Goal: Task Accomplishment & Management: Manage account settings

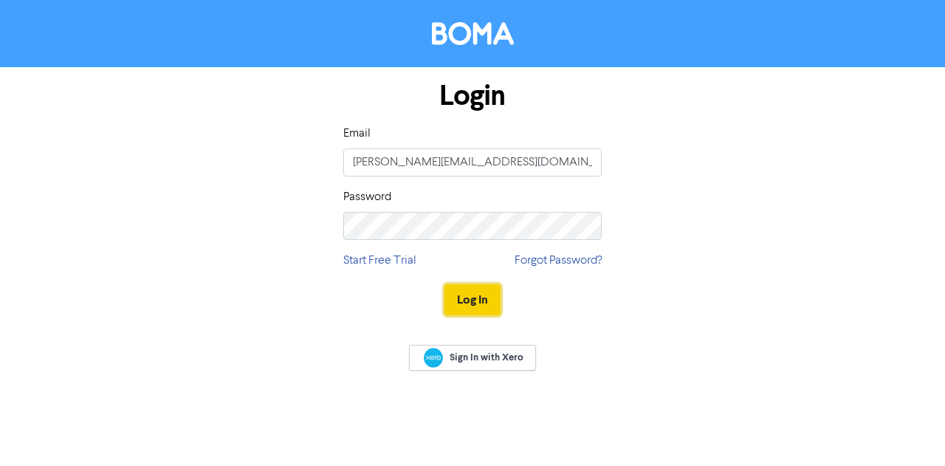
click at [474, 299] on button "Log In" at bounding box center [473, 299] width 56 height 31
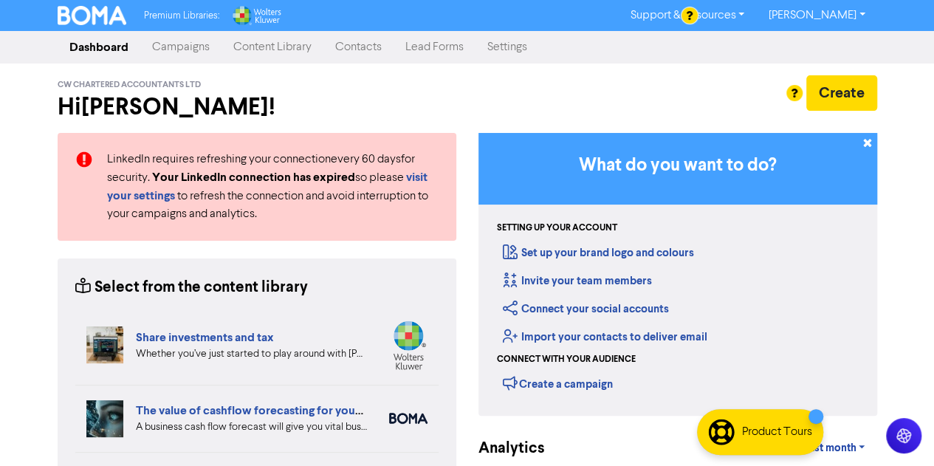
click at [365, 43] on link "Contacts" at bounding box center [358, 47] width 70 height 30
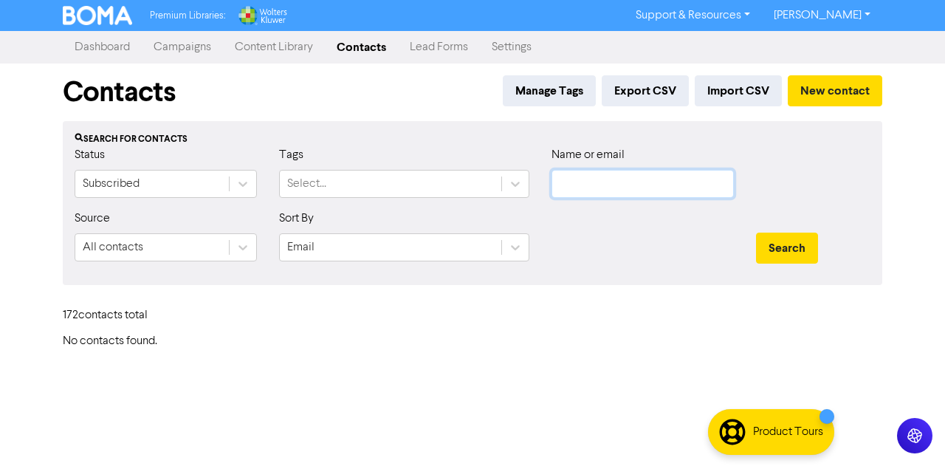
type input "[PERSON_NAME][EMAIL_ADDRESS][DOMAIN_NAME]"
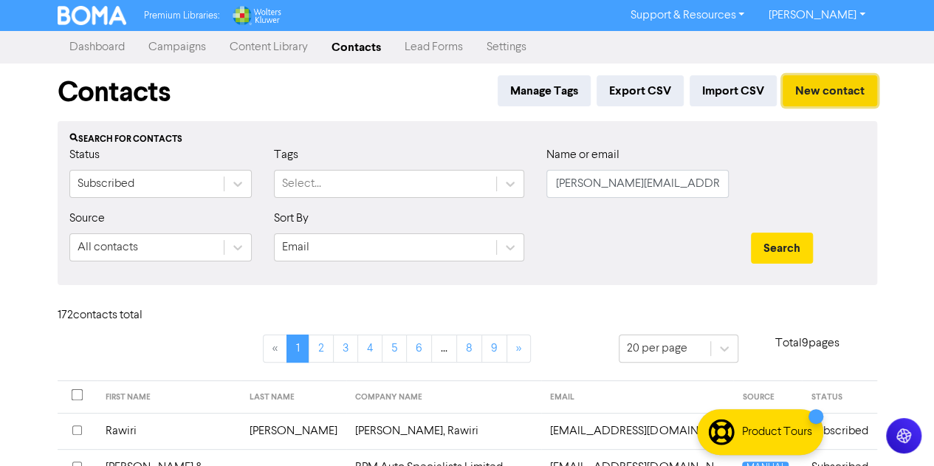
click at [826, 83] on button "New contact" at bounding box center [830, 90] width 95 height 31
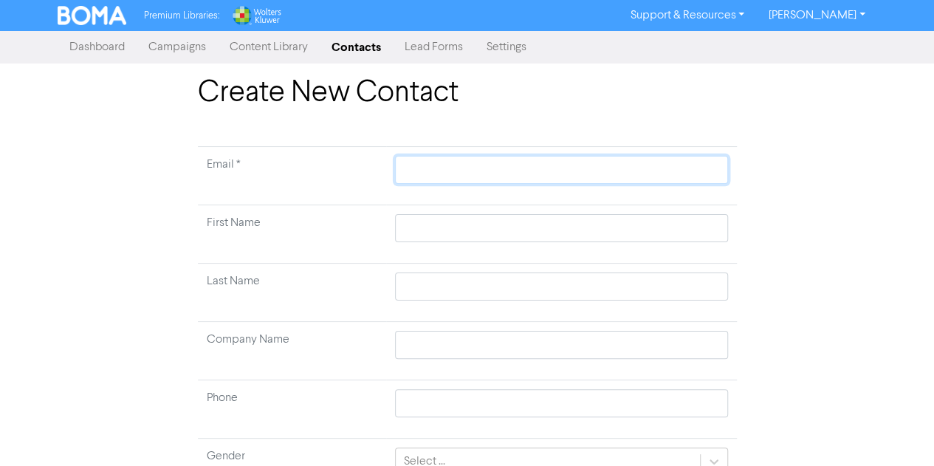
paste input "[PERSON_NAME][EMAIL_ADDRESS][PERSON_NAME][DOMAIN_NAME]"
type input "[PERSON_NAME][EMAIL_ADDRESS][PERSON_NAME][DOMAIN_NAME]"
click at [421, 234] on input "text" at bounding box center [561, 228] width 332 height 28
type input "M"
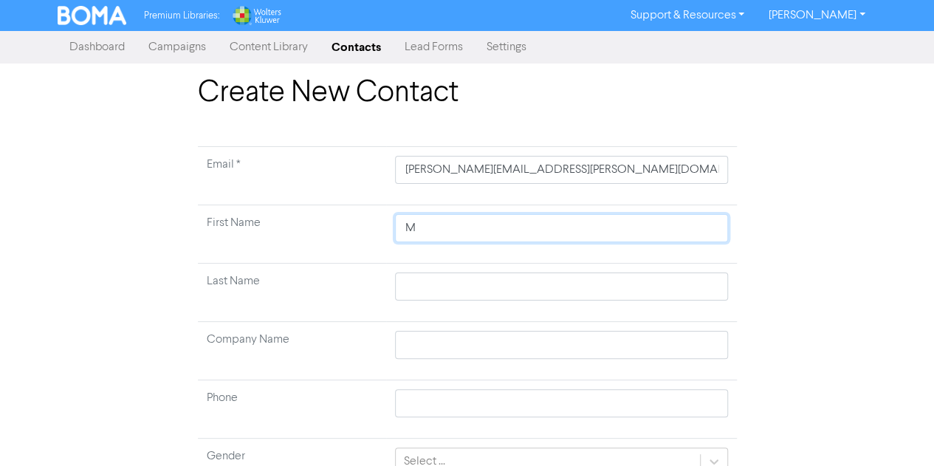
type input "Ma"
type input "Mat"
type input "[PERSON_NAME]"
type input "Mat"
type input "Ma"
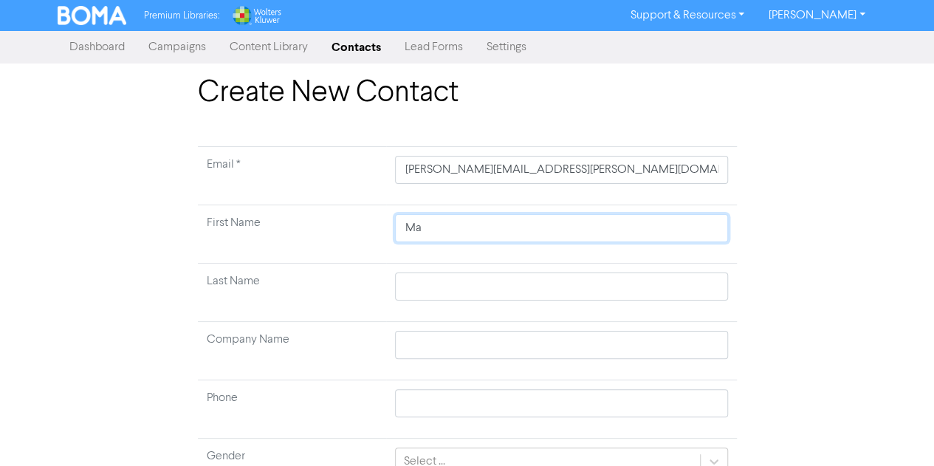
type input "M"
type input "N"
type input "Na"
type input "Nat"
type input "Nata"
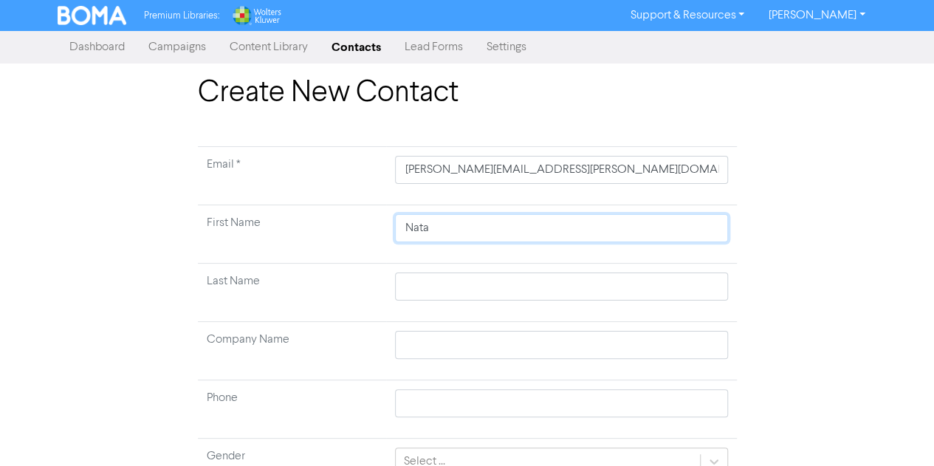
type input "Natas"
type input "Natash"
type input "[PERSON_NAME]"
type input "Natash"
type input "[PERSON_NAME]"
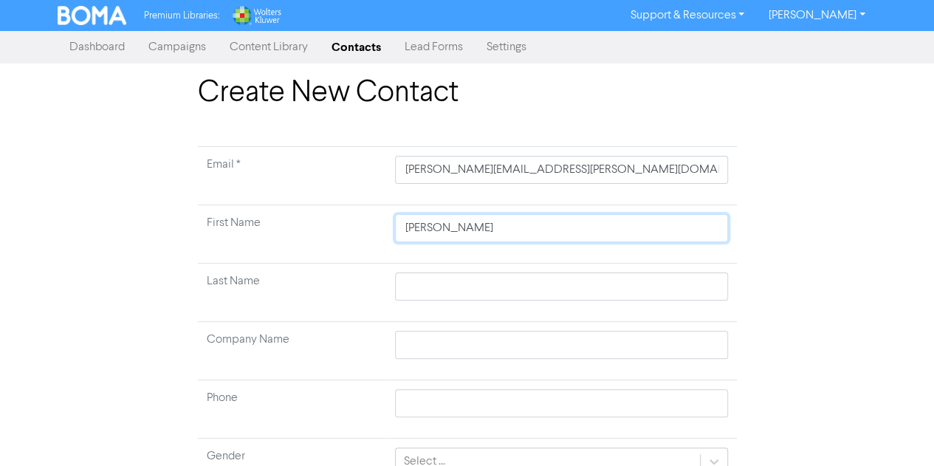
type input "[PERSON_NAME]"
click at [418, 277] on input "text" at bounding box center [561, 287] width 332 height 28
type input "A"
type input "Ai"
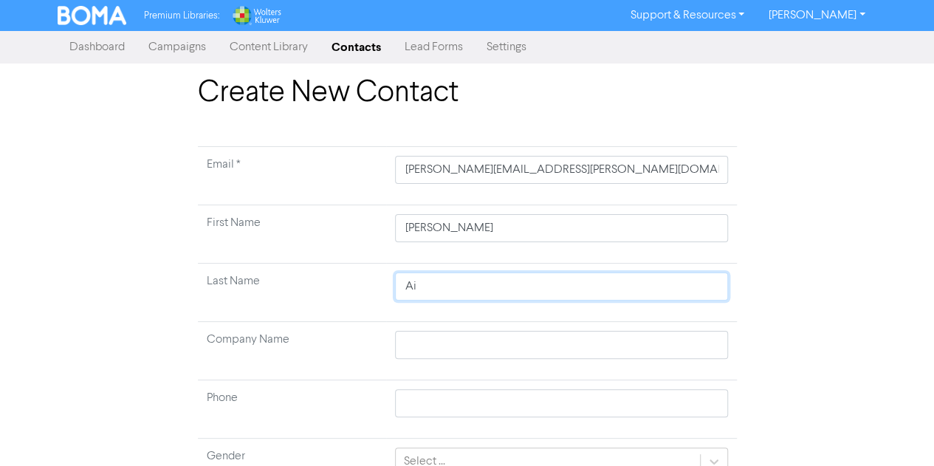
type input "Air"
type input "Aire"
type input "Airey"
click at [404, 341] on input "text" at bounding box center [561, 345] width 332 height 28
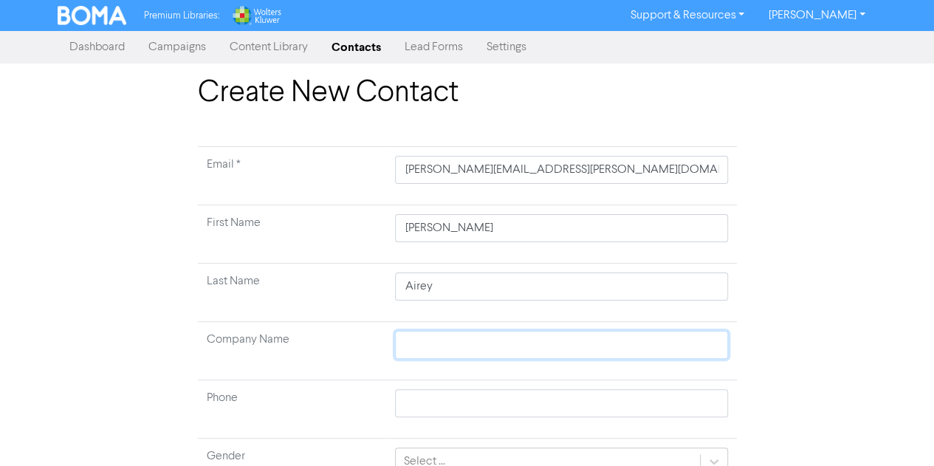
type input "C"
type input "Ch"
type input "Cha"
type input "Char"
type input "Chart"
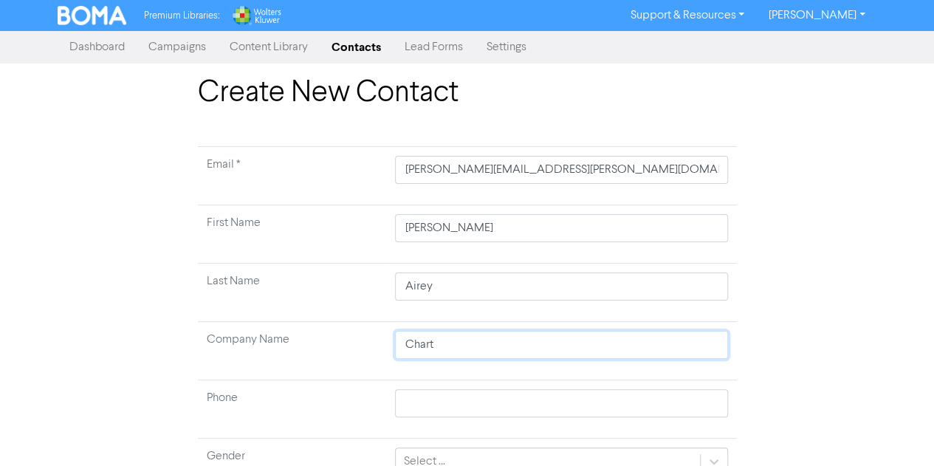
type input "Charte"
type input "Charter"
type input "Chartere"
type input "Chartered"
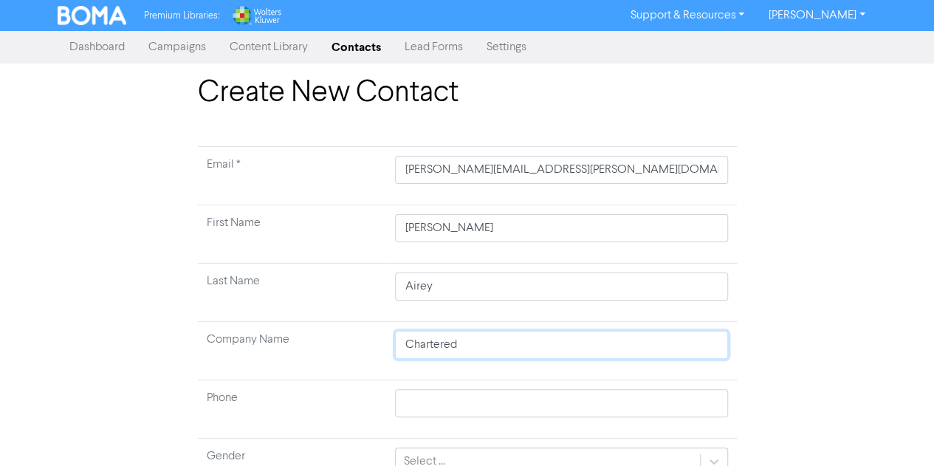
type input "Chartered A"
type input "Chartered Ac"
type input "Chartered Acc"
type input "Chartered Acco"
type input "Chartered Accou"
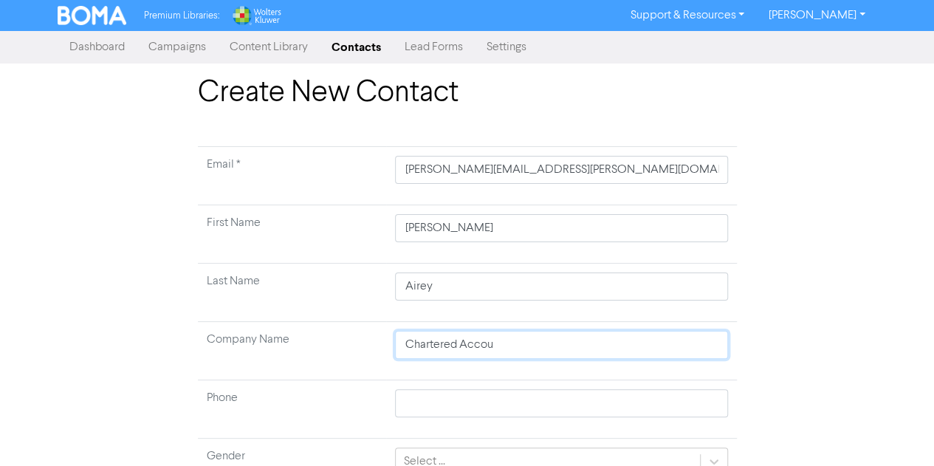
type input "Chartered Accout"
type input "Chartered Accoutn"
type input "Chartered Accout"
type input "Chartered Accouta"
type input "Chartered Accoutan"
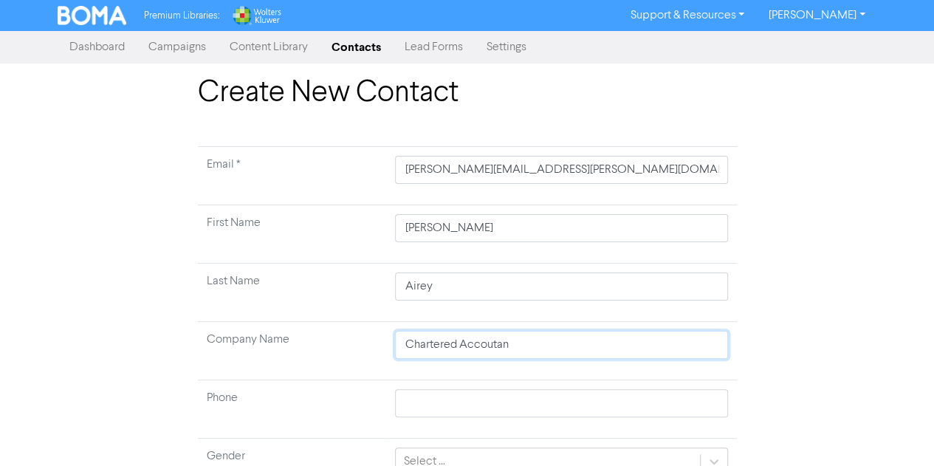
type input "Chartered Accoutant"
type input "Chartered Accoutants"
click at [493, 346] on input "Chartered Accoutants" at bounding box center [561, 345] width 332 height 28
type input "Chartered Accountants"
click at [533, 345] on input "Chartered Accountants" at bounding box center [561, 345] width 332 height 28
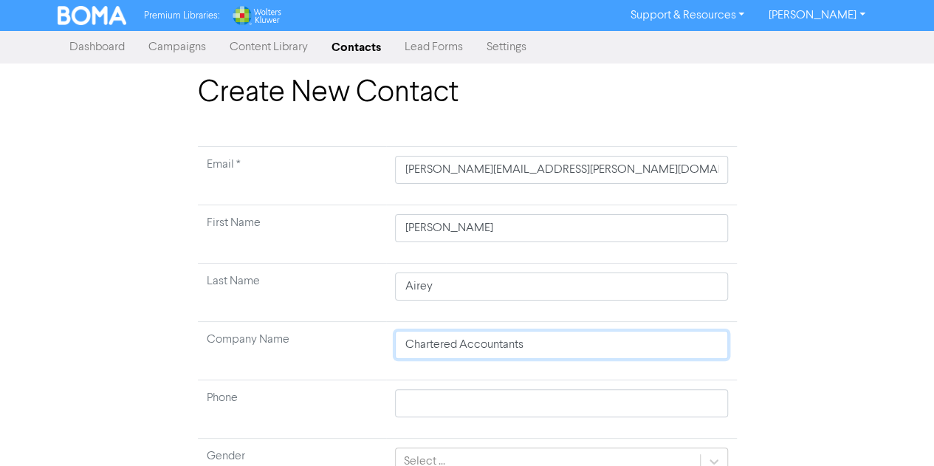
type input "Chartered Accountants"
type input "Chartered Accountants A"
type input "Chartered Accountants AN"
type input "Chartered Accountants ANZ"
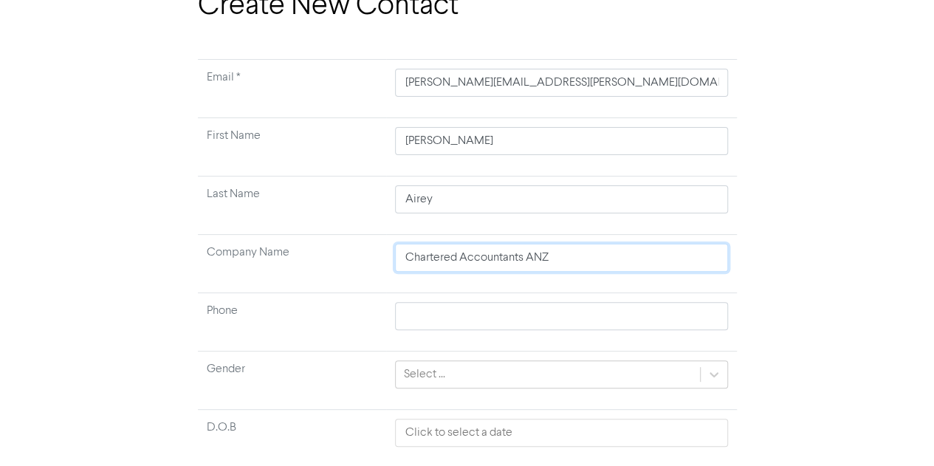
scroll to position [109, 0]
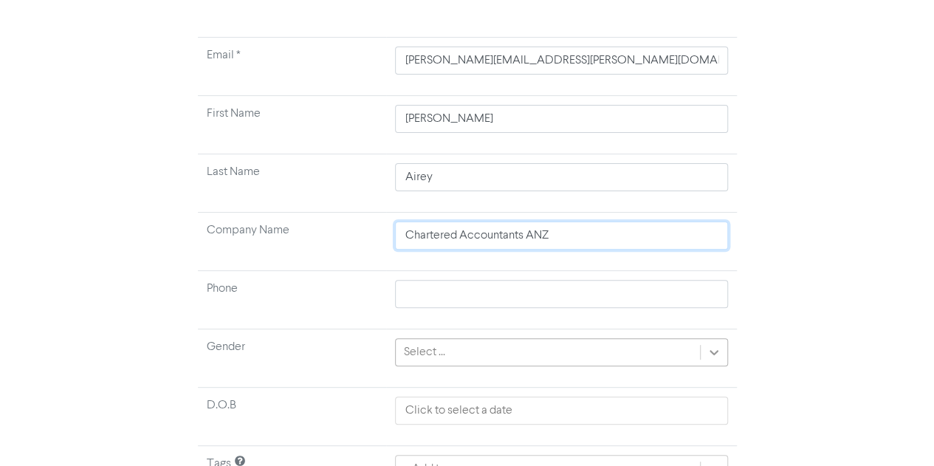
type input "Chartered Accountants ANZ"
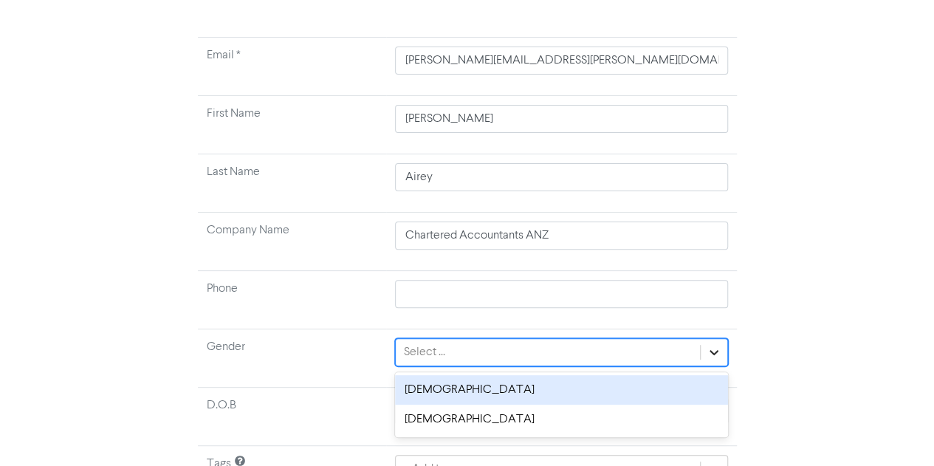
click at [710, 348] on icon at bounding box center [714, 352] width 15 height 15
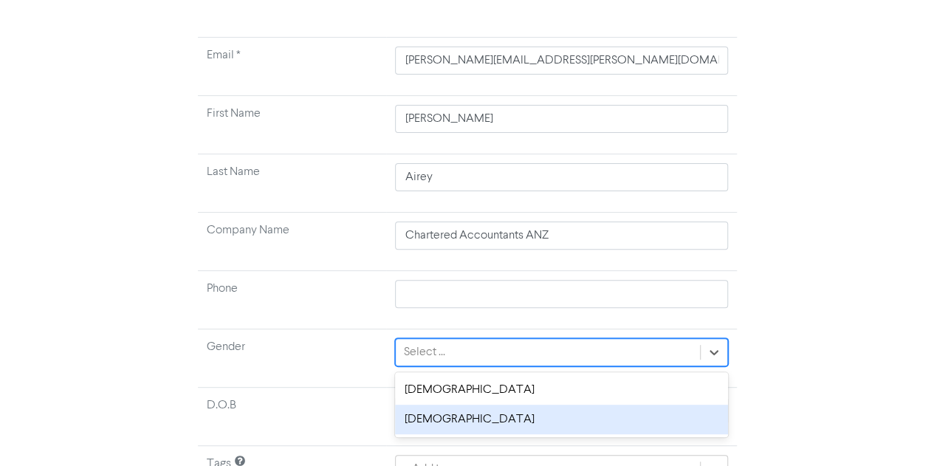
click at [527, 405] on div "[DEMOGRAPHIC_DATA]" at bounding box center [561, 420] width 332 height 30
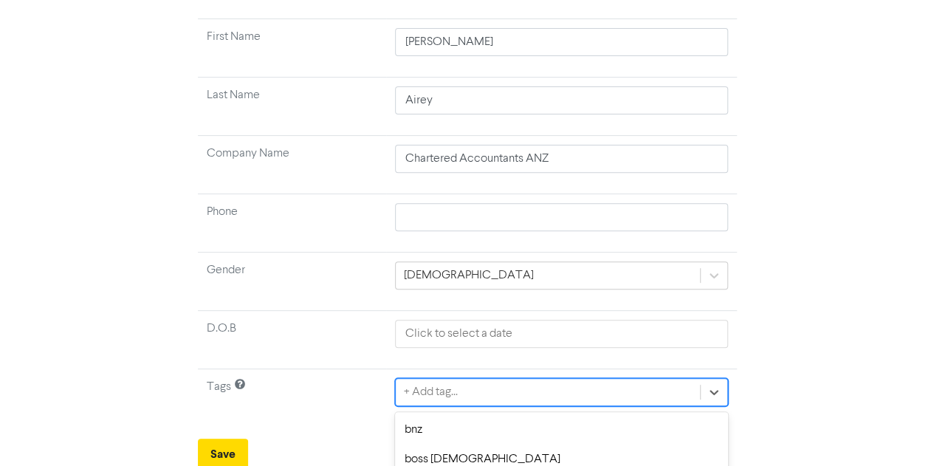
scroll to position [351, 0]
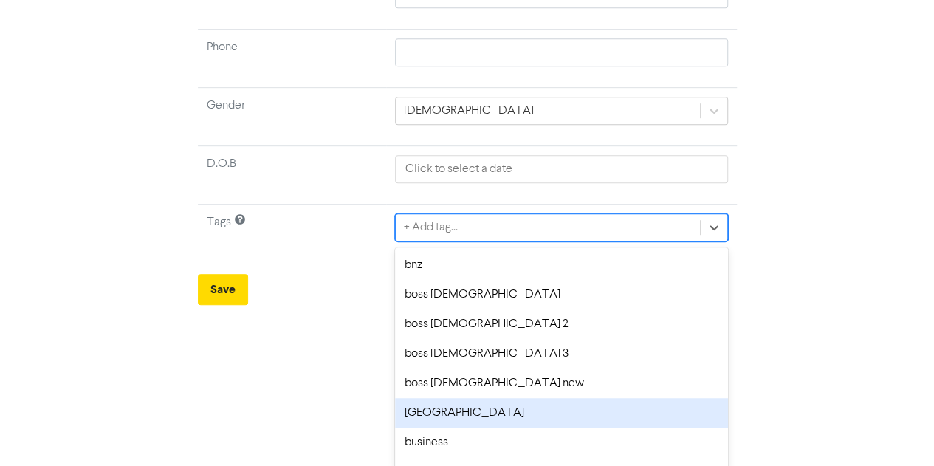
click at [442, 241] on div "option brooklaw focused, 6 of 27. 27 results available. Use Up and Down to choo…" at bounding box center [561, 227] width 332 height 28
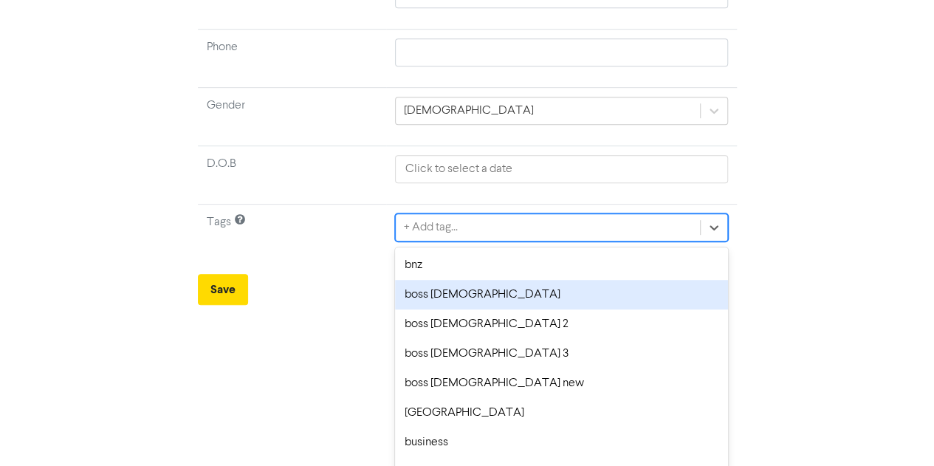
click at [466, 295] on div "boss [DEMOGRAPHIC_DATA]" at bounding box center [561, 295] width 332 height 30
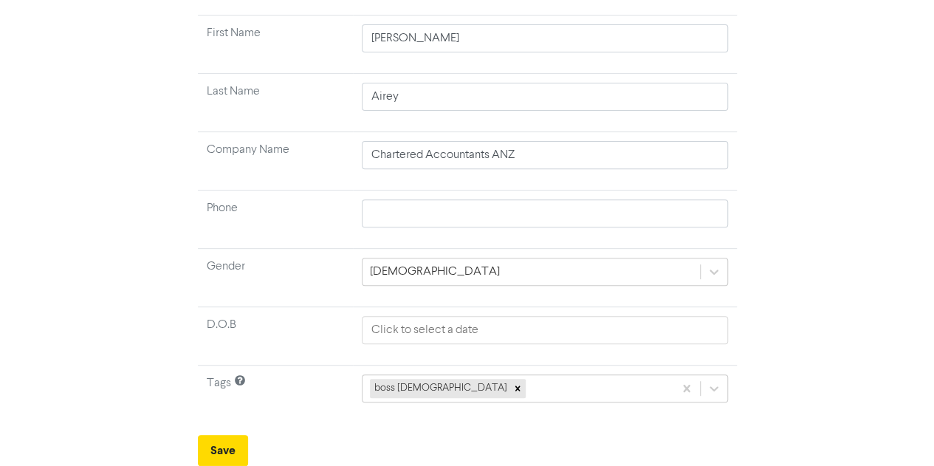
scroll to position [186, 0]
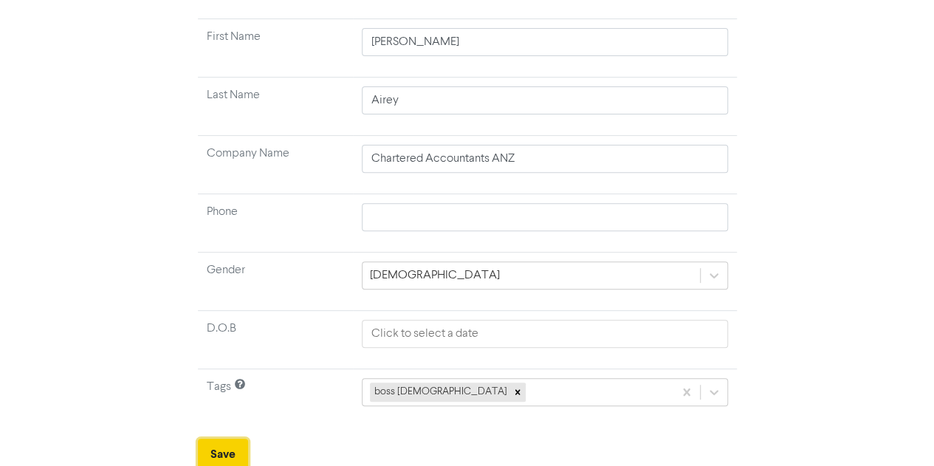
click at [217, 447] on button "Save" at bounding box center [223, 454] width 50 height 31
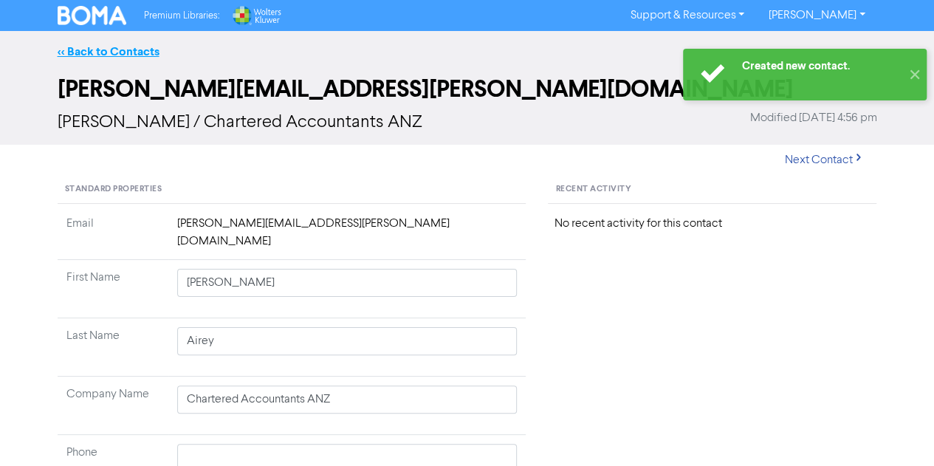
click at [129, 51] on link "<< Back to Contacts" at bounding box center [109, 51] width 102 height 15
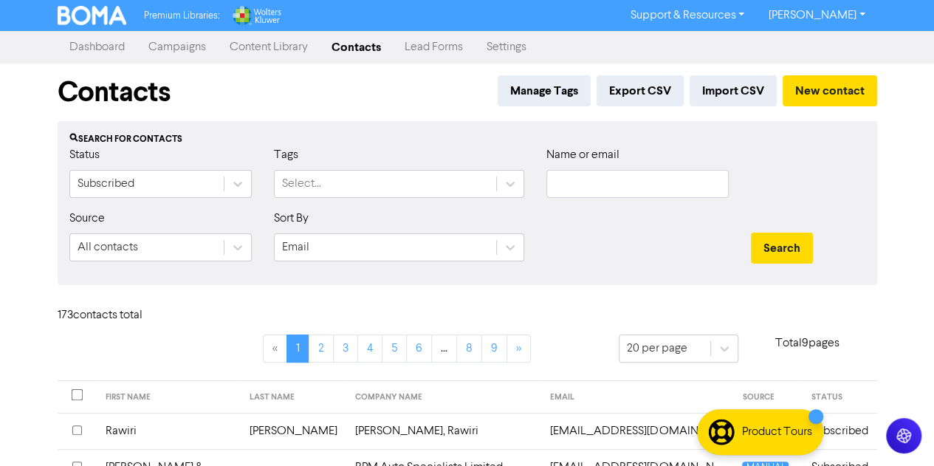
click at [181, 47] on link "Campaigns" at bounding box center [177, 47] width 81 height 30
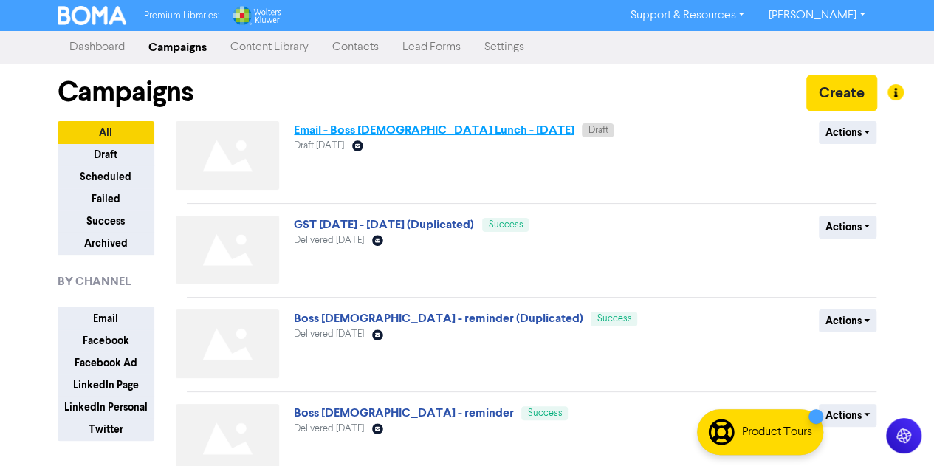
click at [400, 125] on link "Email - Boss [DEMOGRAPHIC_DATA] Lunch - [DATE]" at bounding box center [434, 130] width 280 height 15
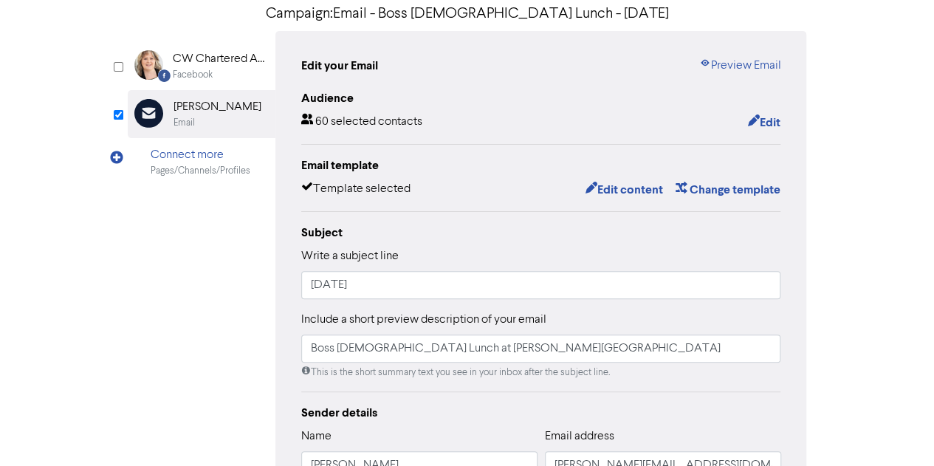
scroll to position [118, 0]
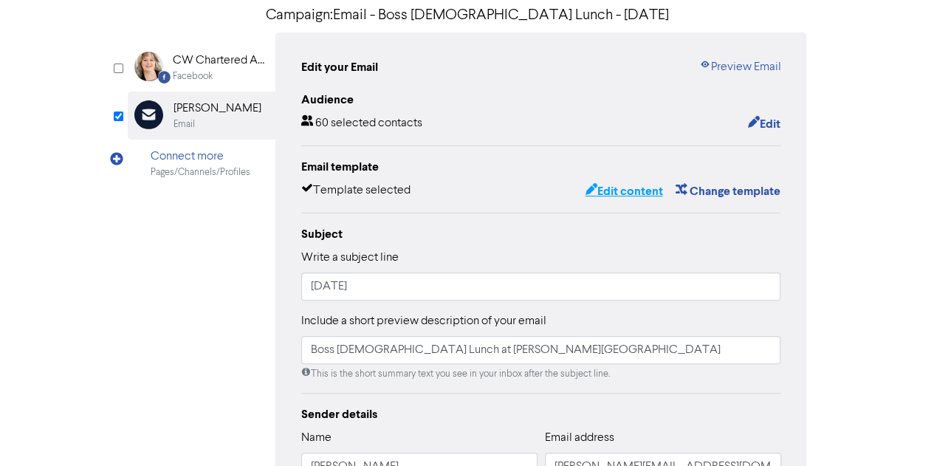
click at [628, 185] on button "Edit content" at bounding box center [623, 191] width 79 height 19
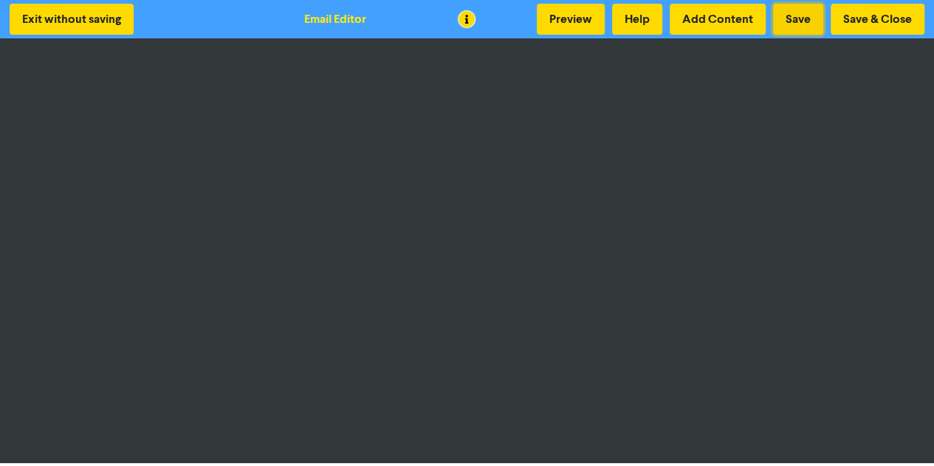
click at [806, 20] on button "Save" at bounding box center [798, 19] width 50 height 31
click at [862, 18] on button "Save & Close" at bounding box center [878, 19] width 94 height 31
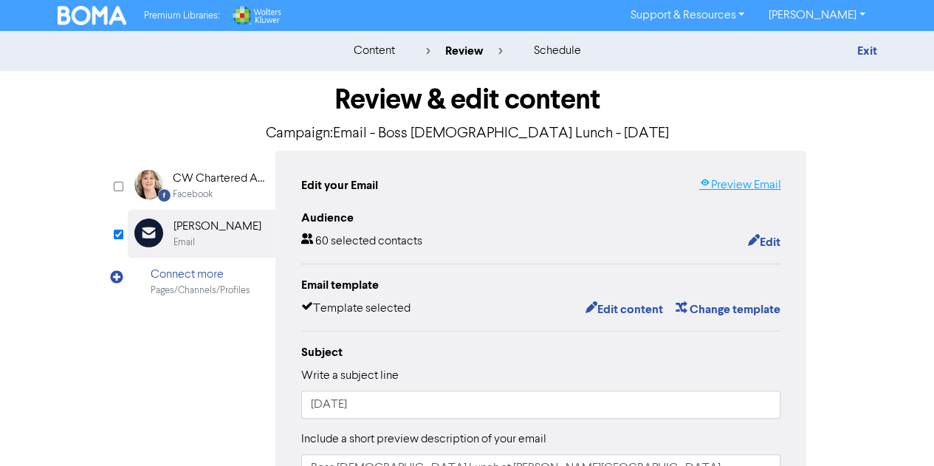
click at [705, 184] on icon at bounding box center [705, 185] width 12 height 12
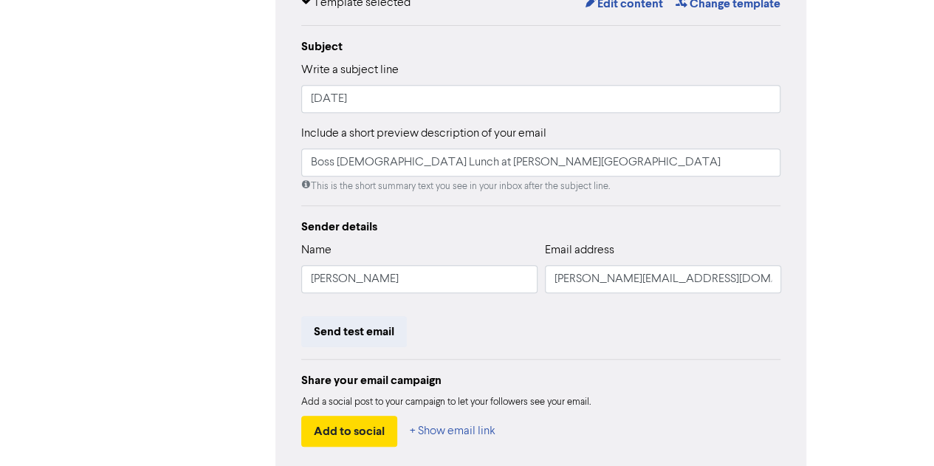
scroll to position [335, 0]
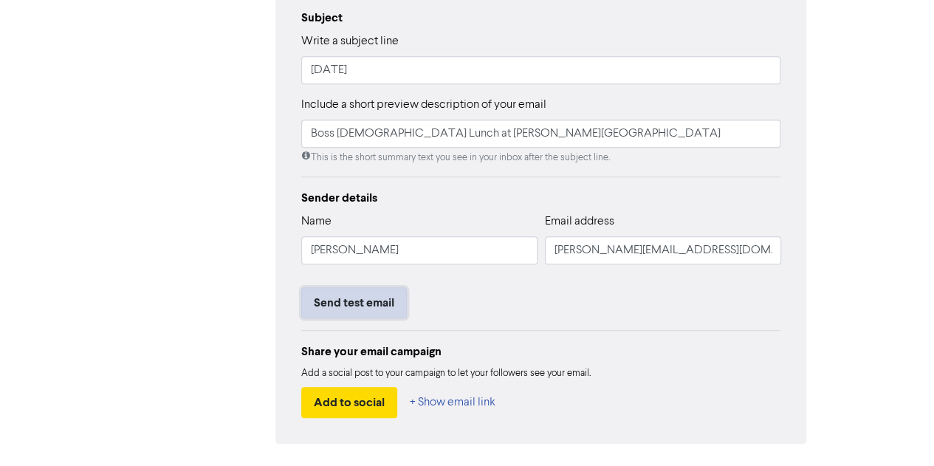
click at [353, 306] on button "Send test email" at bounding box center [354, 302] width 106 height 31
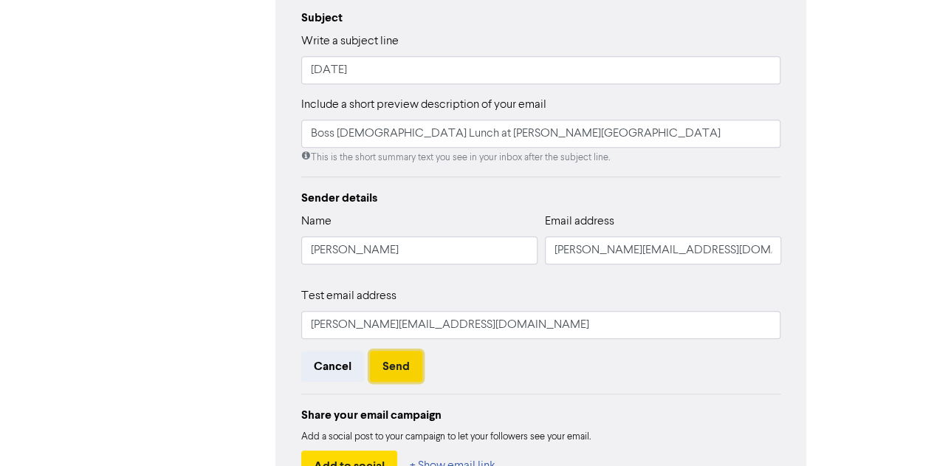
click at [397, 365] on button "Send" at bounding box center [396, 366] width 52 height 31
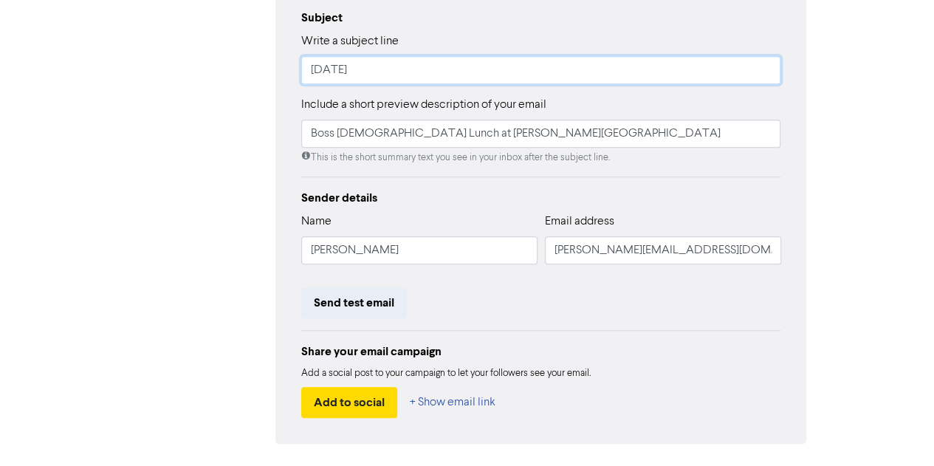
drag, startPoint x: 413, startPoint y: 71, endPoint x: 304, endPoint y: 73, distance: 108.6
click at [304, 73] on input "[DATE]" at bounding box center [541, 70] width 480 height 28
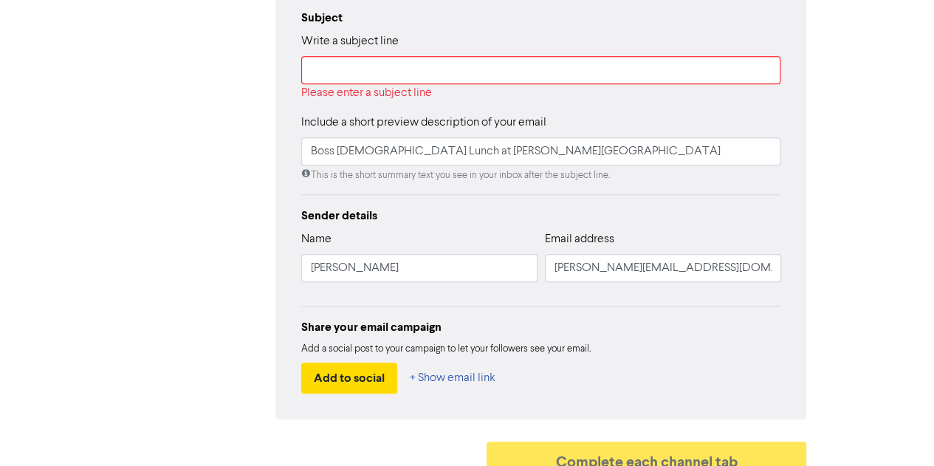
click at [515, 18] on div "Subject" at bounding box center [541, 18] width 480 height 18
click at [502, 153] on input "Boss [DEMOGRAPHIC_DATA] Lunch at [PERSON_NAME][GEOGRAPHIC_DATA]" at bounding box center [541, 151] width 480 height 28
drag, startPoint x: 502, startPoint y: 153, endPoint x: 291, endPoint y: 137, distance: 211.8
click at [291, 137] on div "Edit your Email Preview Email Audience 60 selected contacts Edit Email template…" at bounding box center [541, 117] width 532 height 603
paste input "[DATE]"
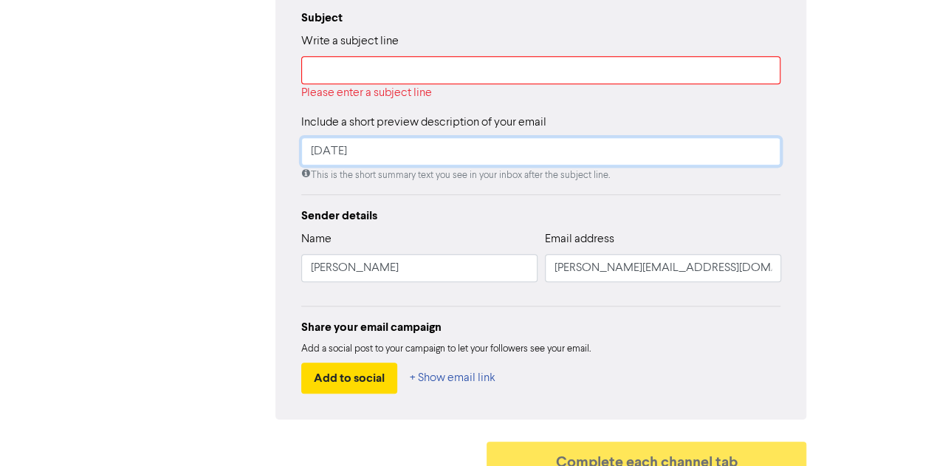
type input "[DATE]"
click at [323, 71] on input "text" at bounding box center [541, 70] width 480 height 28
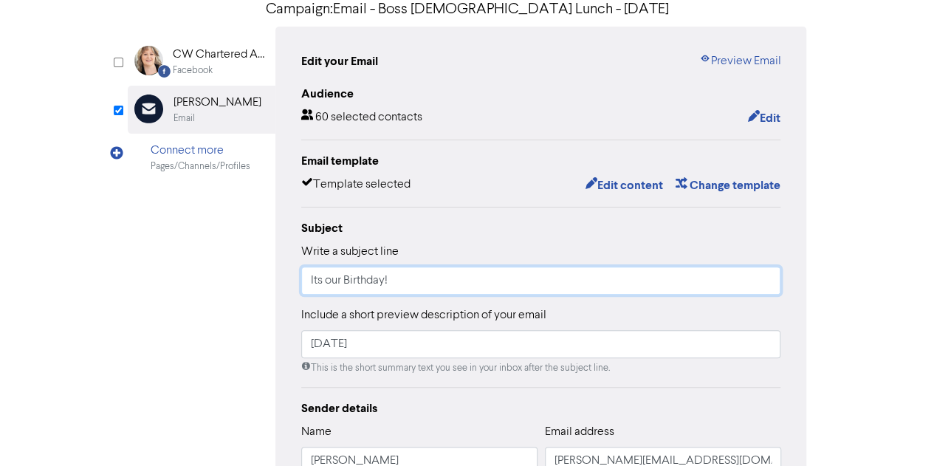
scroll to position [92, 0]
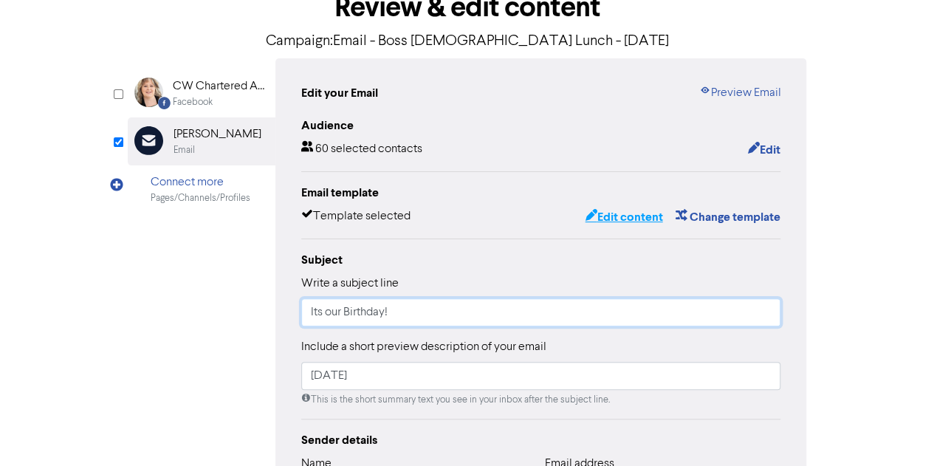
type input "Its our Birthday!"
click at [623, 215] on button "Edit content" at bounding box center [623, 217] width 79 height 19
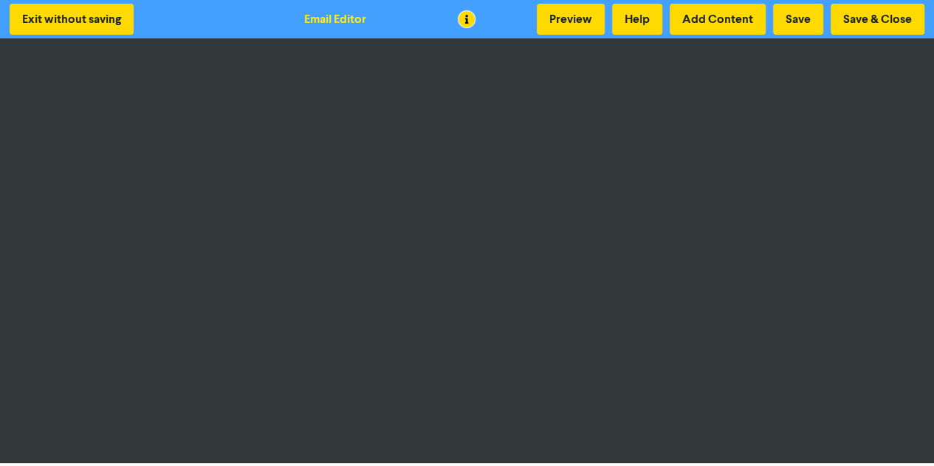
scroll to position [1, 0]
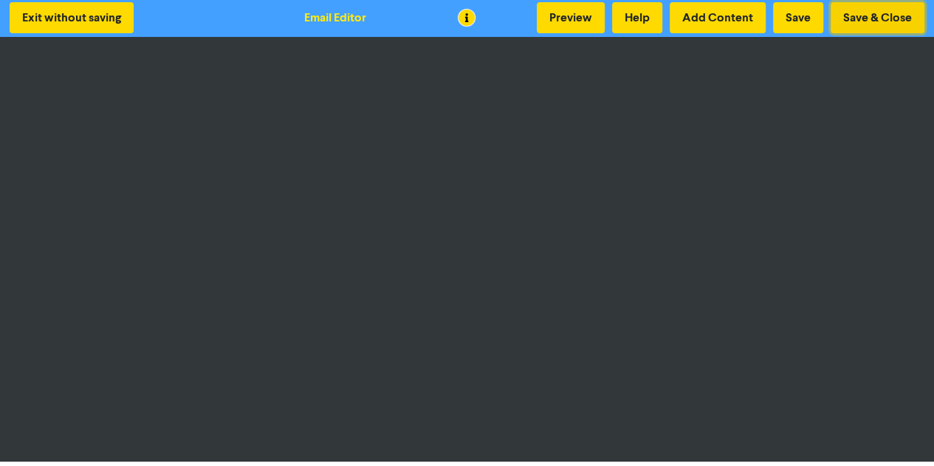
click at [881, 20] on button "Save & Close" at bounding box center [878, 17] width 94 height 31
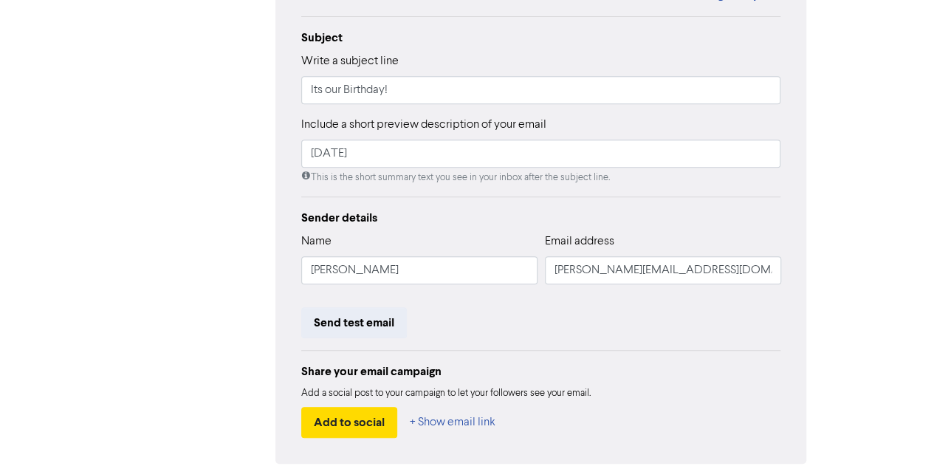
scroll to position [377, 0]
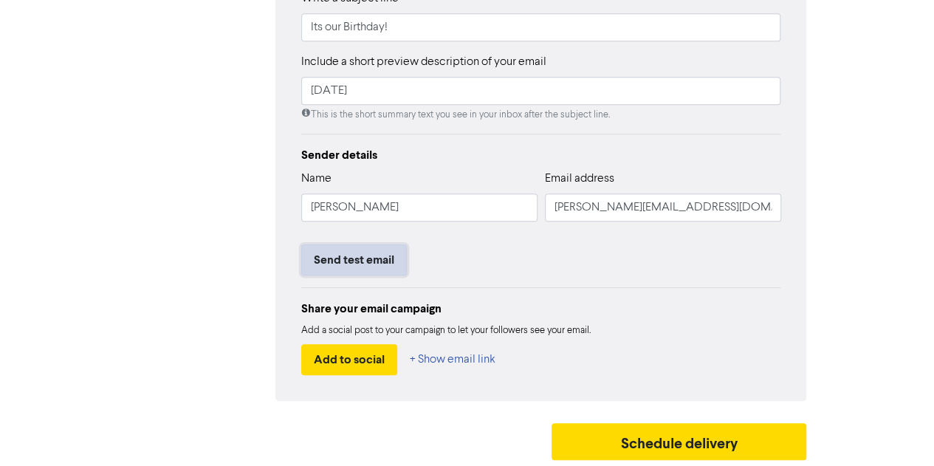
click at [368, 262] on button "Send test email" at bounding box center [354, 259] width 106 height 31
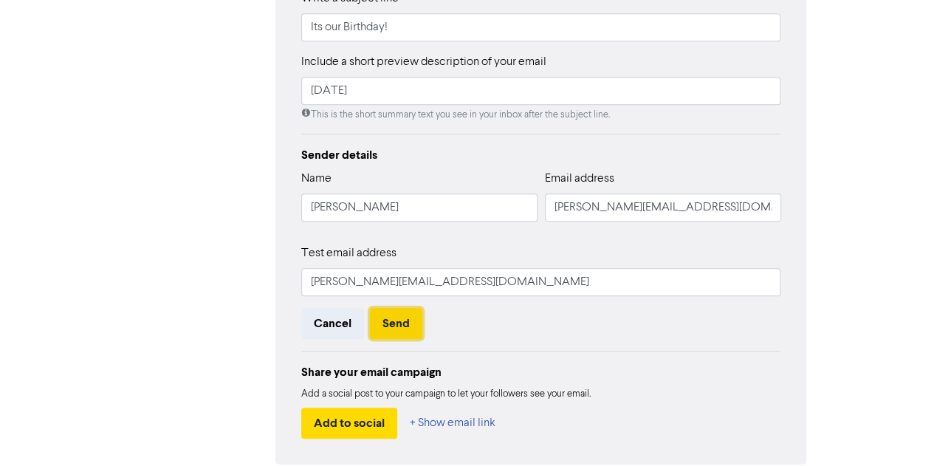
click at [384, 318] on button "Send" at bounding box center [396, 323] width 52 height 31
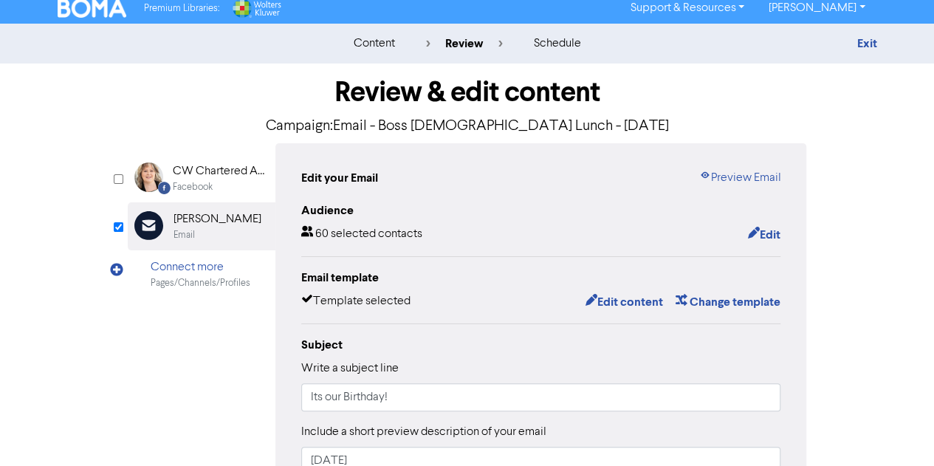
scroll to position [0, 0]
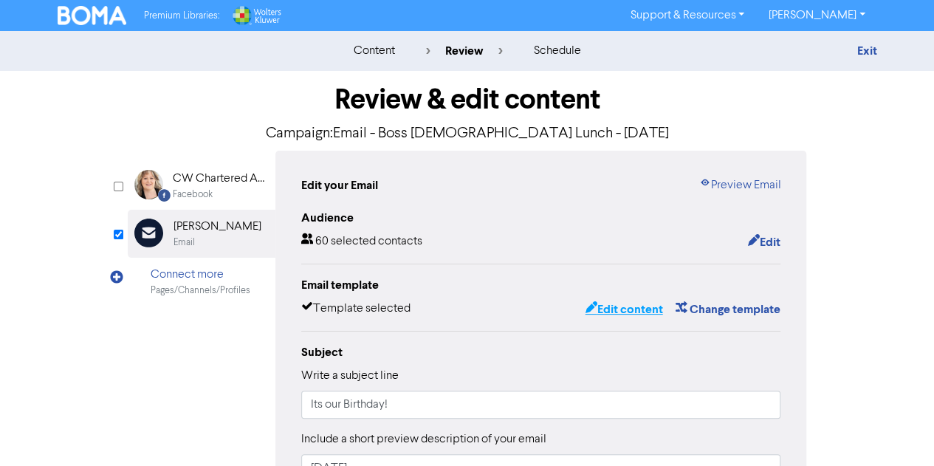
click at [616, 314] on button "Edit content" at bounding box center [623, 309] width 79 height 19
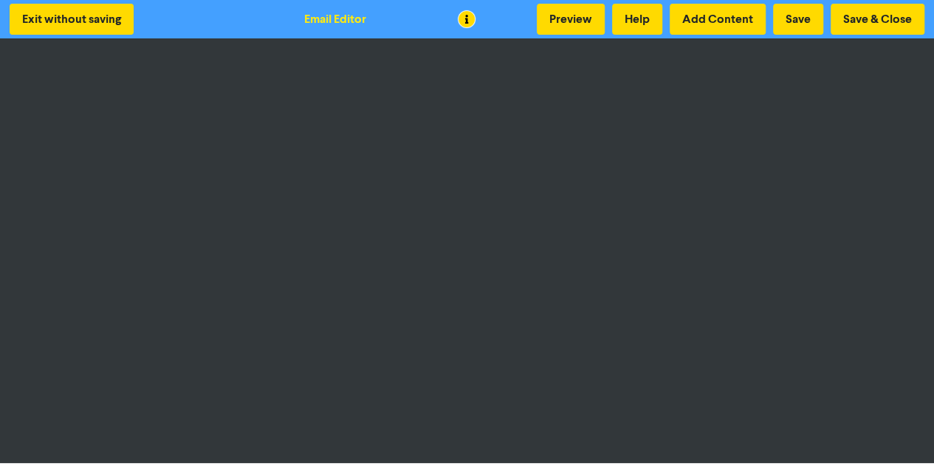
scroll to position [1, 0]
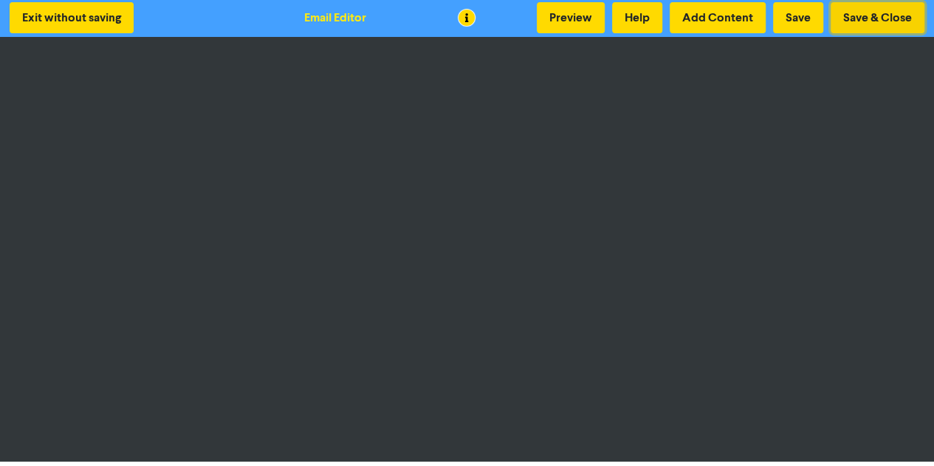
click at [880, 12] on button "Save & Close" at bounding box center [878, 17] width 94 height 31
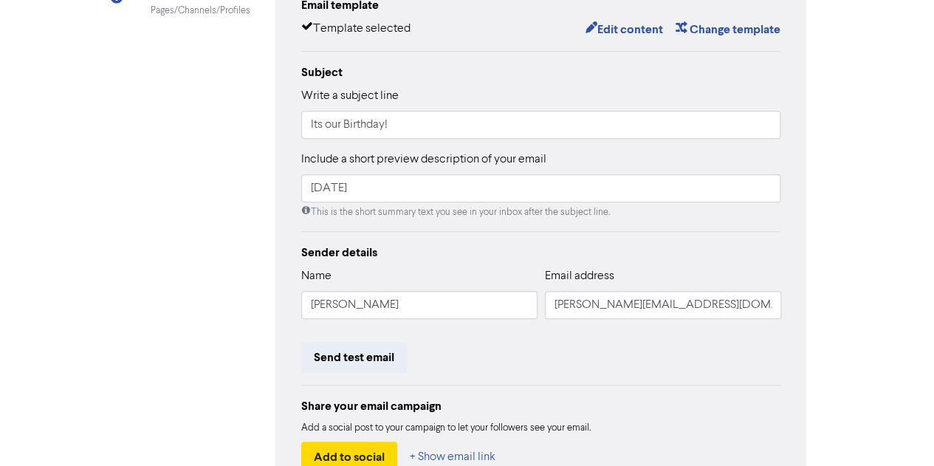
scroll to position [284, 0]
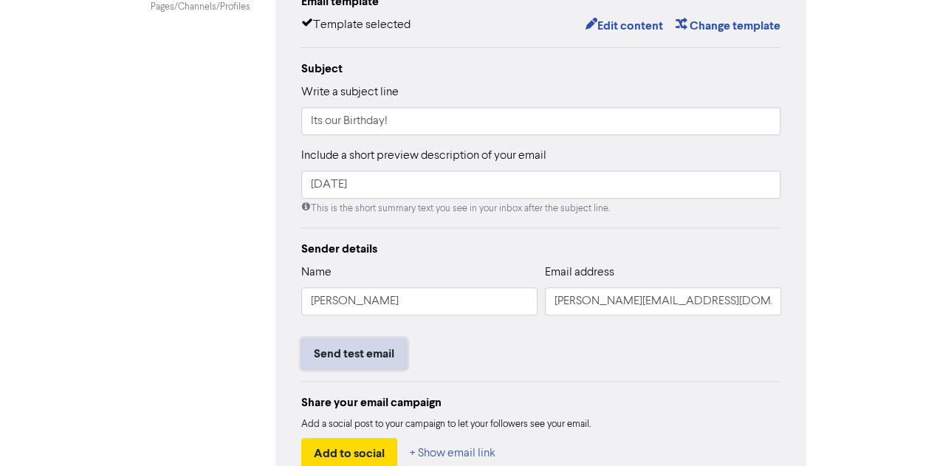
click at [369, 343] on button "Send test email" at bounding box center [354, 353] width 106 height 31
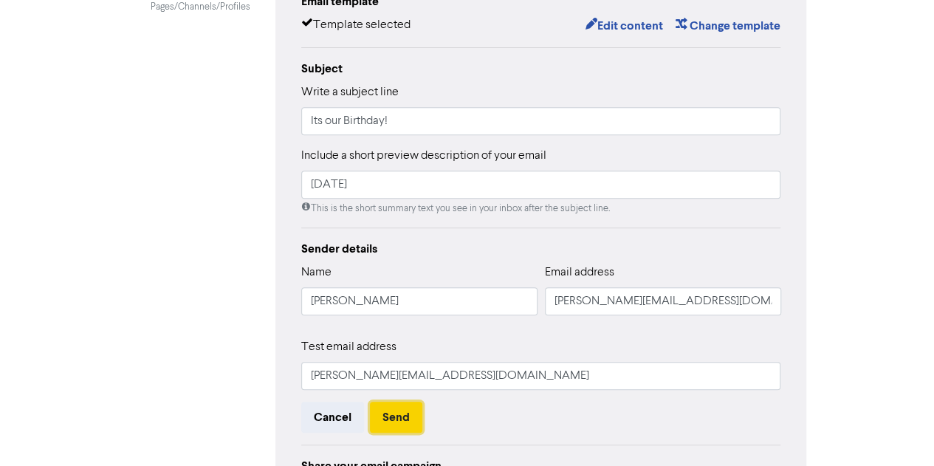
click at [388, 423] on button "Send" at bounding box center [396, 417] width 52 height 31
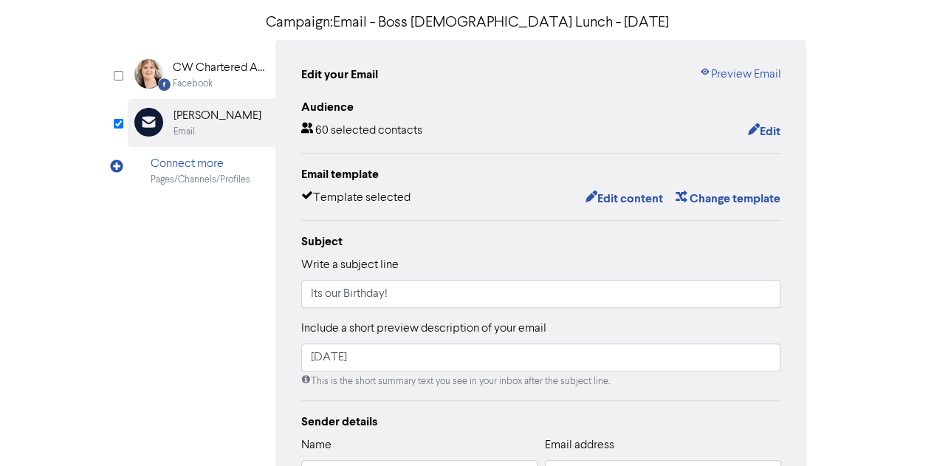
scroll to position [109, 0]
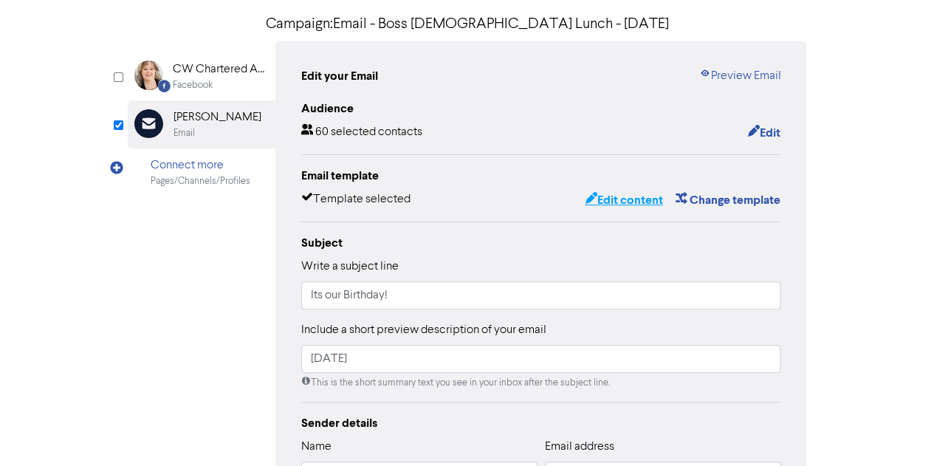
click at [625, 197] on button "Edit content" at bounding box center [623, 200] width 79 height 19
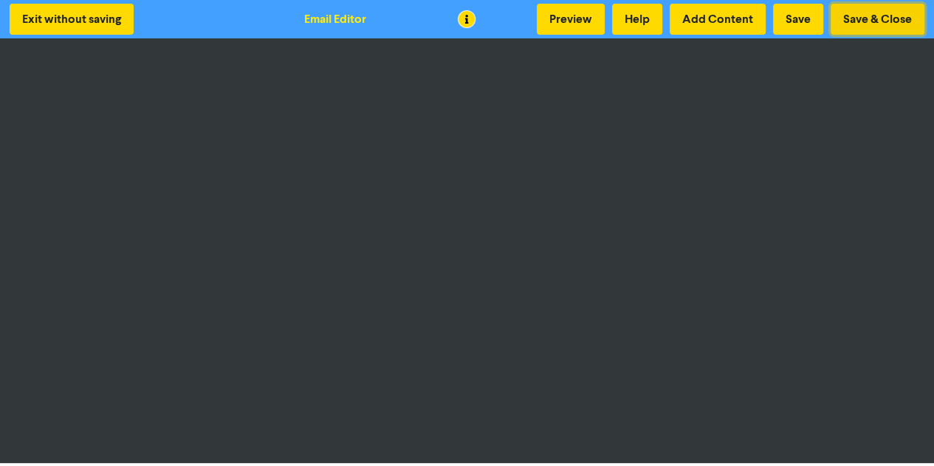
click at [894, 17] on button "Save & Close" at bounding box center [878, 19] width 94 height 31
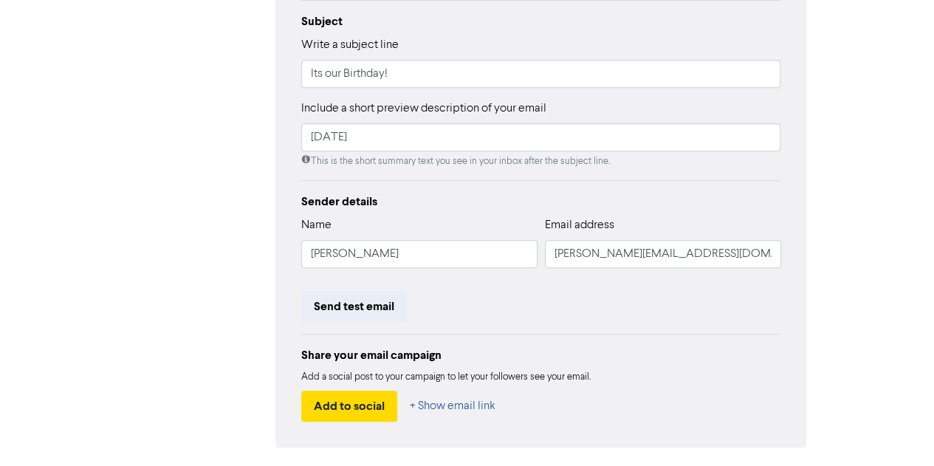
scroll to position [332, 0]
click at [349, 307] on button "Send test email" at bounding box center [354, 305] width 106 height 31
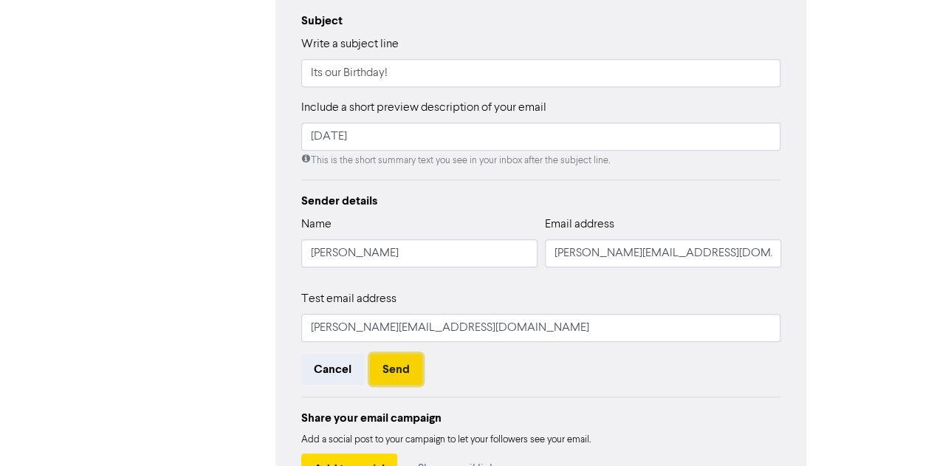
click at [396, 374] on button "Send" at bounding box center [396, 369] width 52 height 31
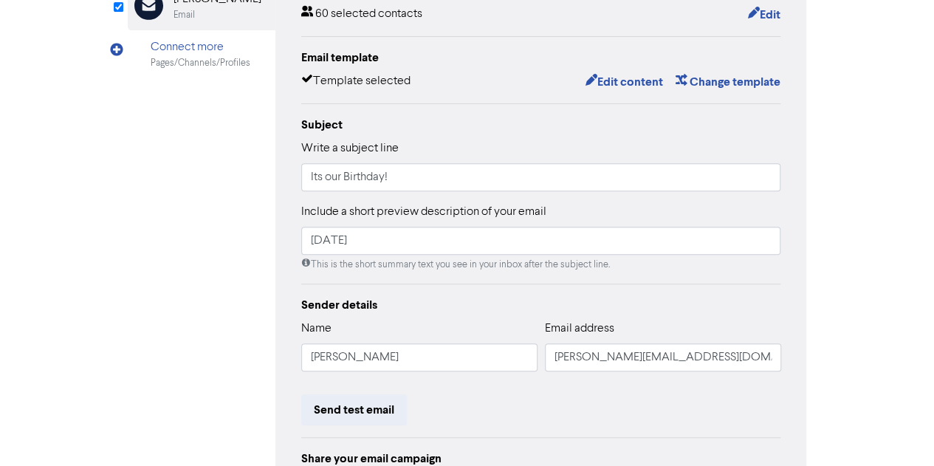
scroll to position [223, 0]
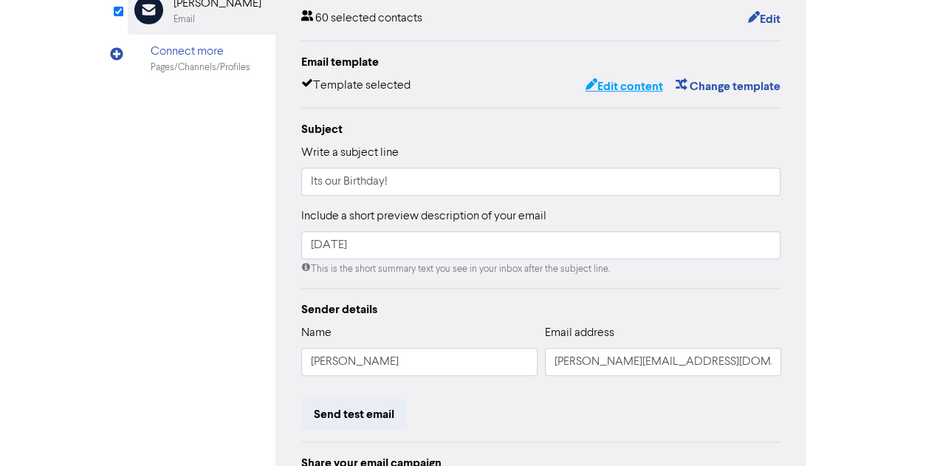
click at [626, 89] on button "Edit content" at bounding box center [623, 86] width 79 height 19
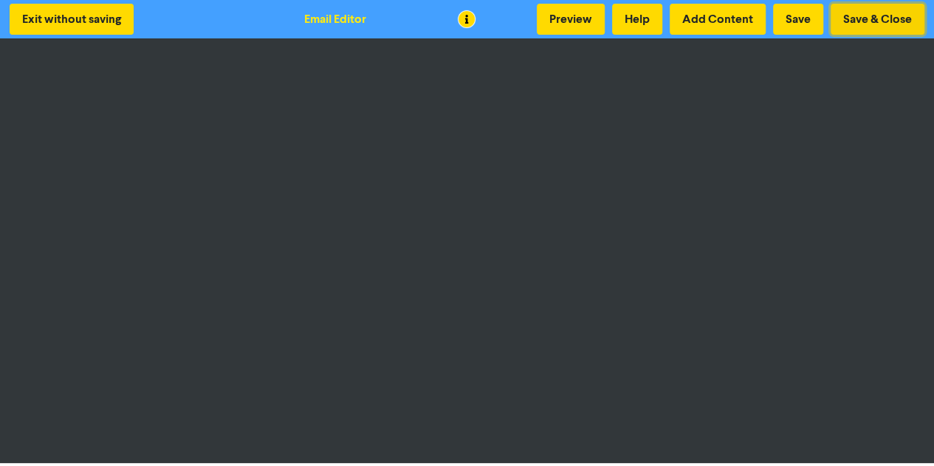
click at [889, 18] on button "Save & Close" at bounding box center [878, 19] width 94 height 31
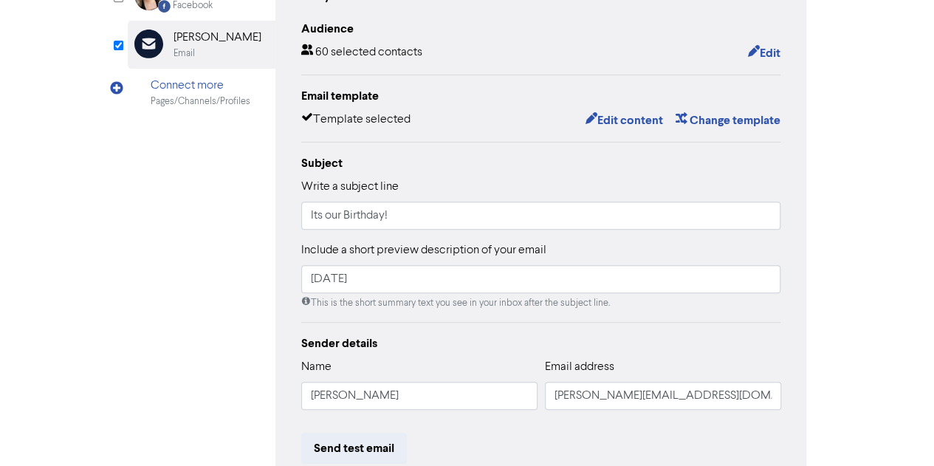
scroll to position [216, 0]
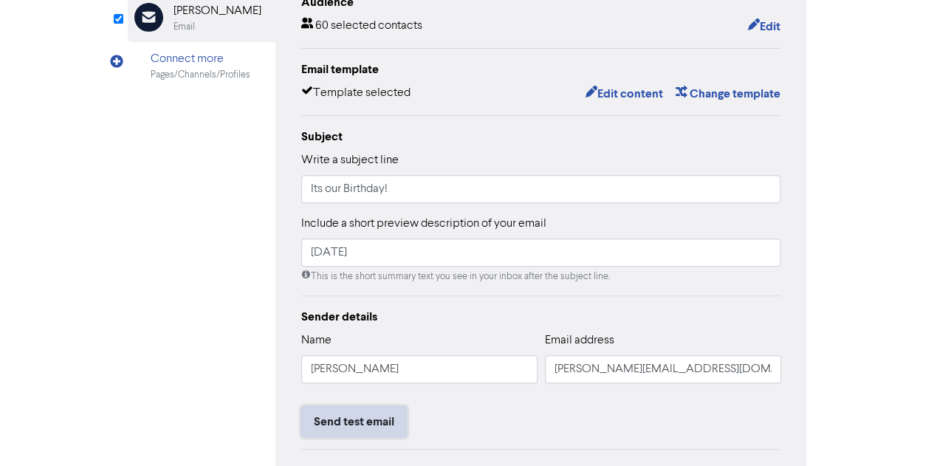
click at [365, 428] on button "Send test email" at bounding box center [354, 421] width 106 height 31
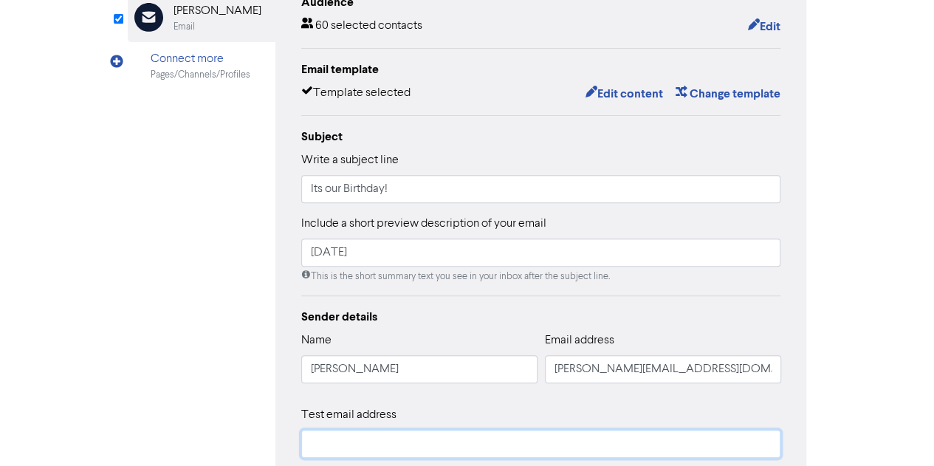
type input "[PERSON_NAME][EMAIL_ADDRESS][DOMAIN_NAME]"
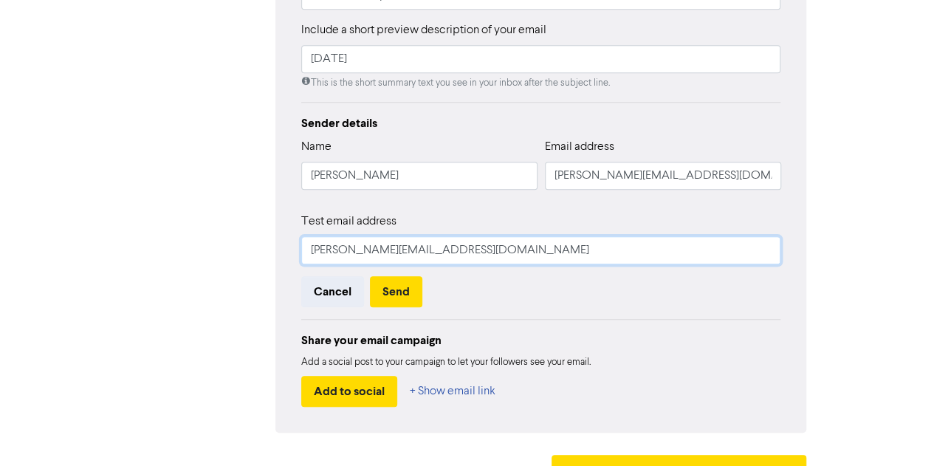
scroll to position [428, 0]
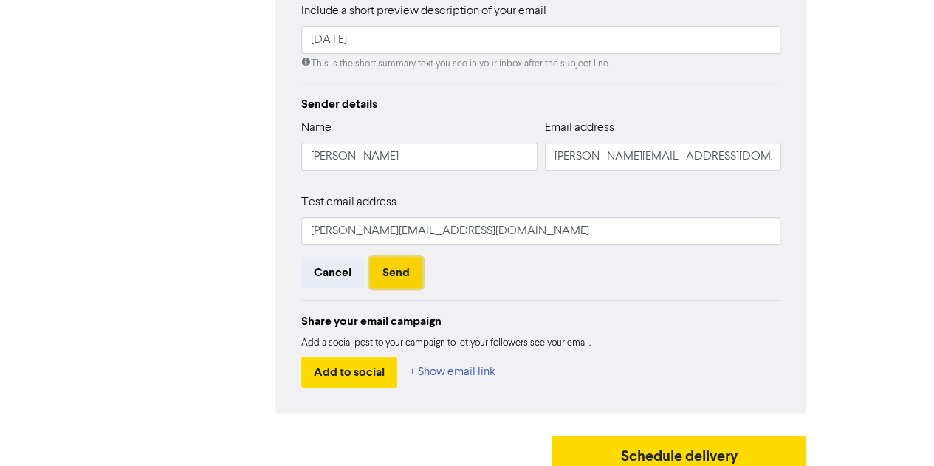
click at [395, 271] on button "Send" at bounding box center [396, 272] width 52 height 31
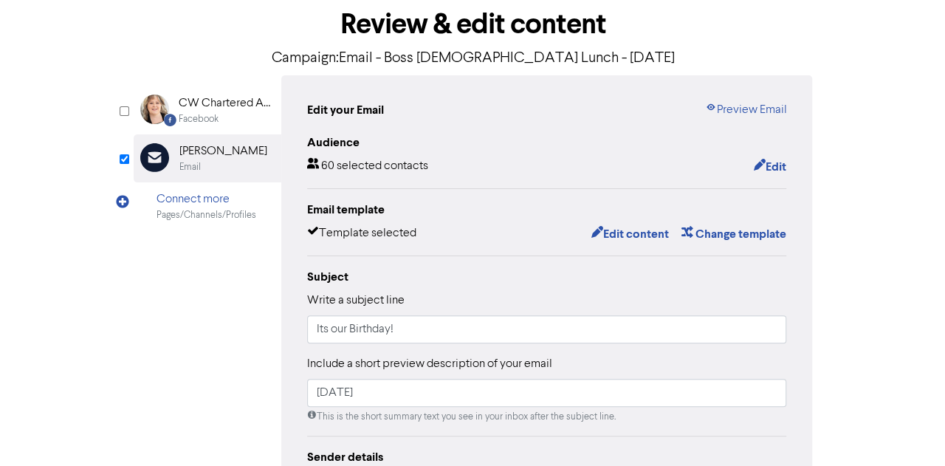
scroll to position [65, 0]
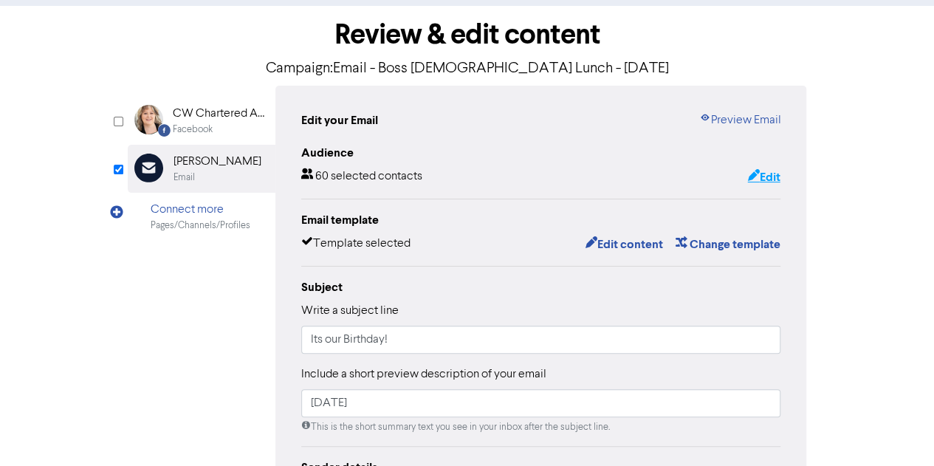
click at [759, 177] on button "Edit" at bounding box center [764, 177] width 34 height 19
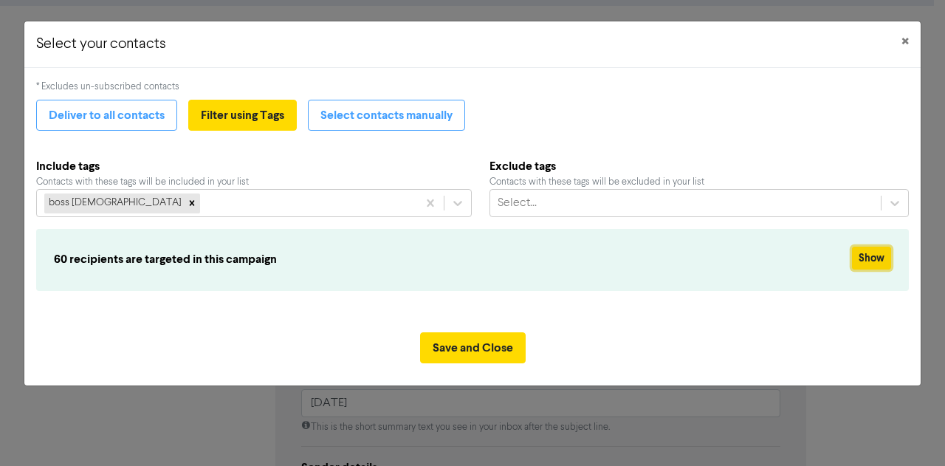
click at [874, 256] on button "Show" at bounding box center [871, 258] width 39 height 23
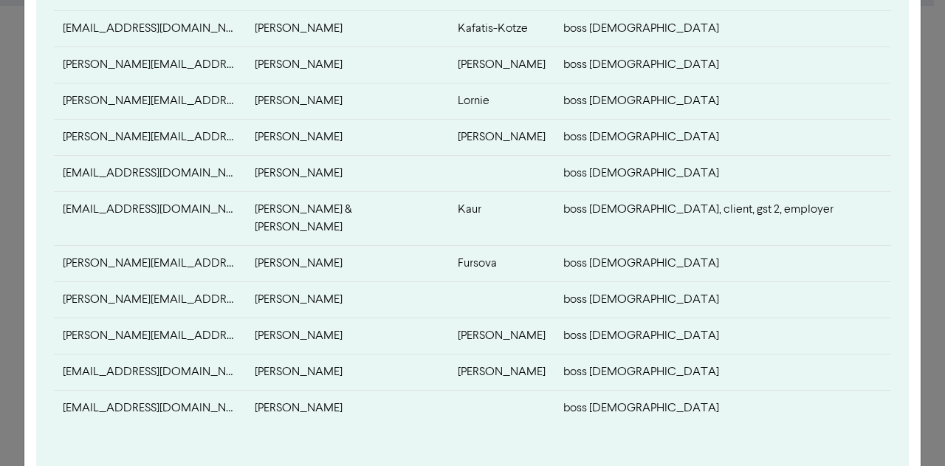
scroll to position [681, 0]
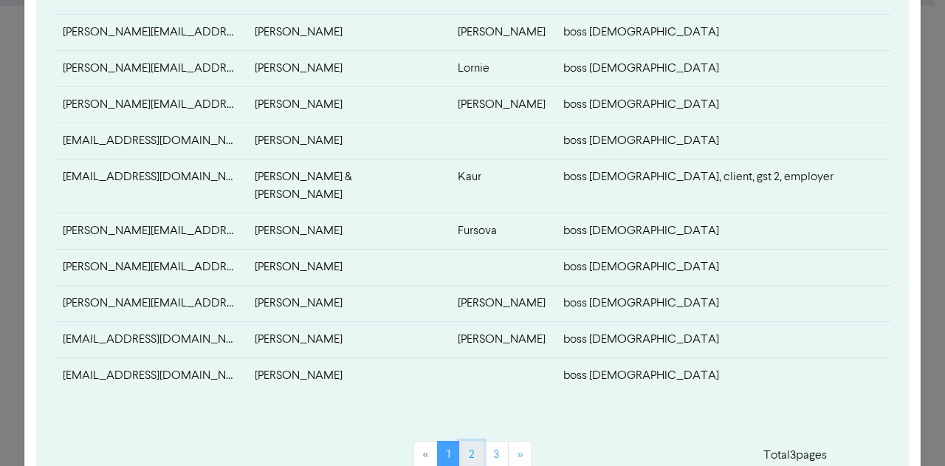
click at [469, 441] on link "2" at bounding box center [471, 455] width 25 height 28
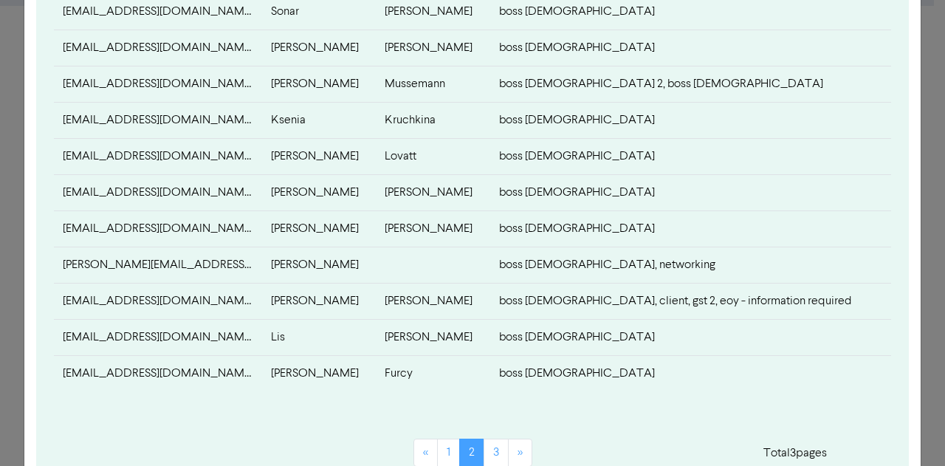
scroll to position [693, 0]
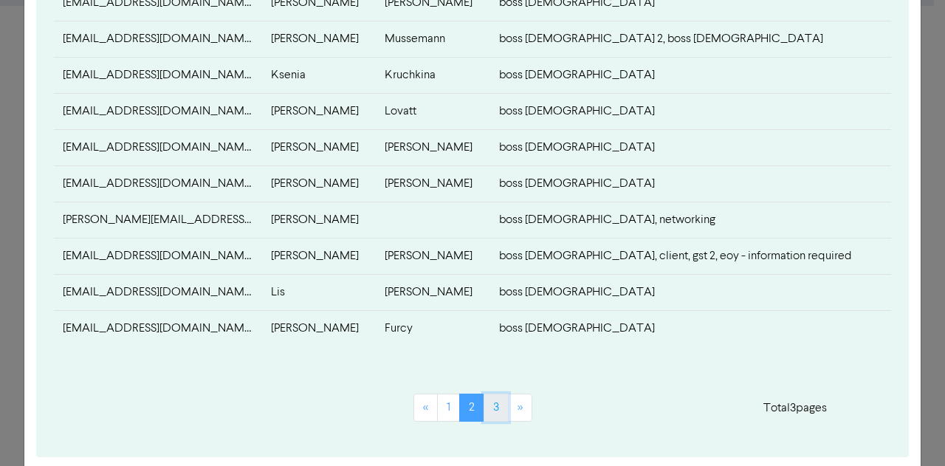
click at [490, 401] on link "3" at bounding box center [496, 408] width 25 height 28
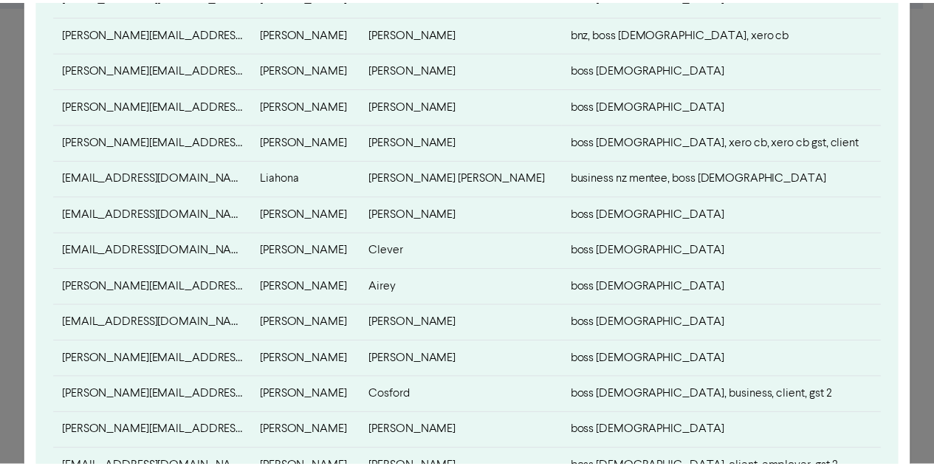
scroll to position [792, 0]
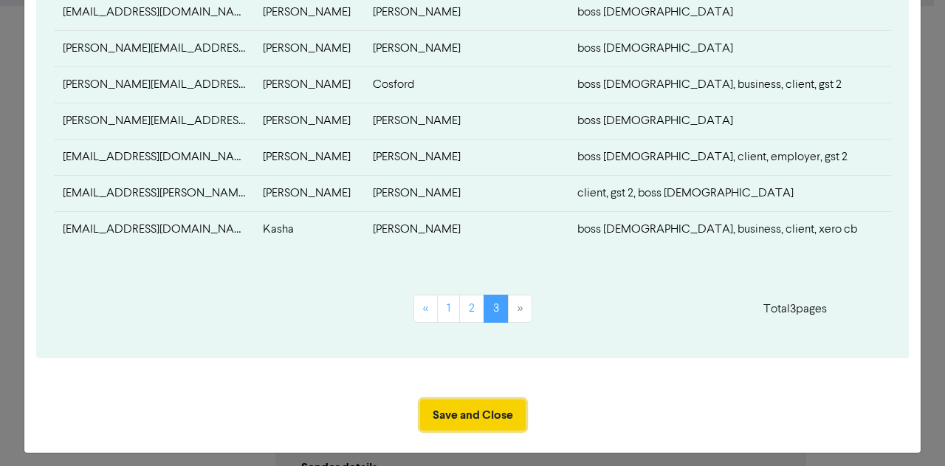
click at [467, 400] on button "Save and Close" at bounding box center [473, 415] width 106 height 31
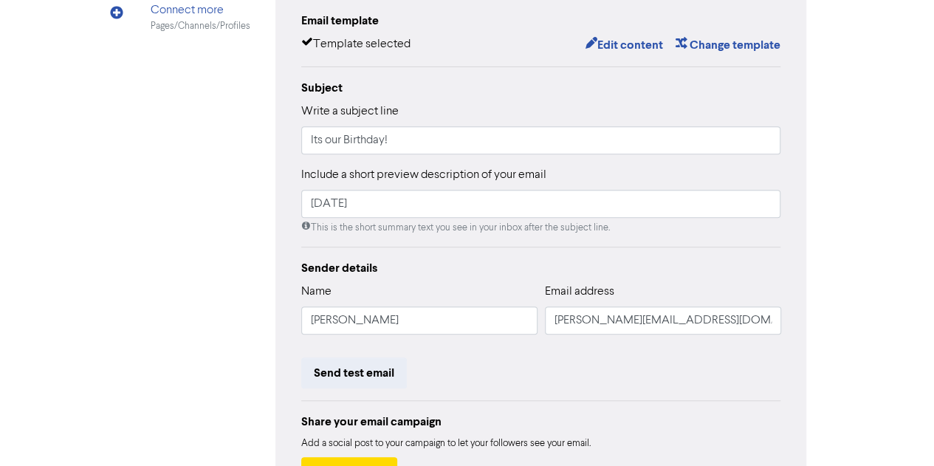
scroll to position [377, 0]
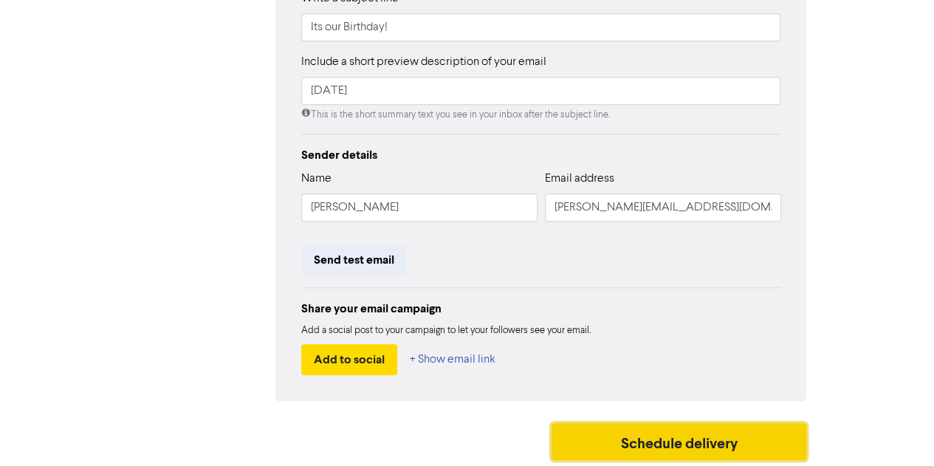
click at [653, 437] on button "Schedule delivery" at bounding box center [680, 441] width 256 height 37
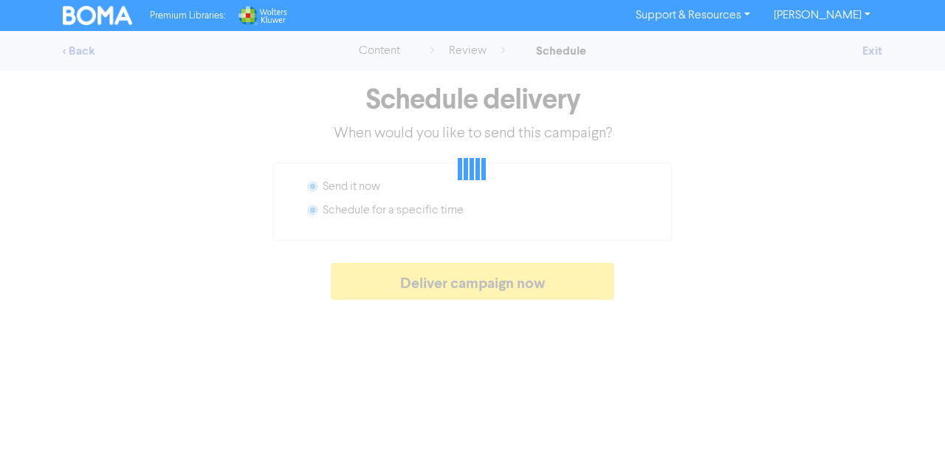
radio input "false"
radio input "true"
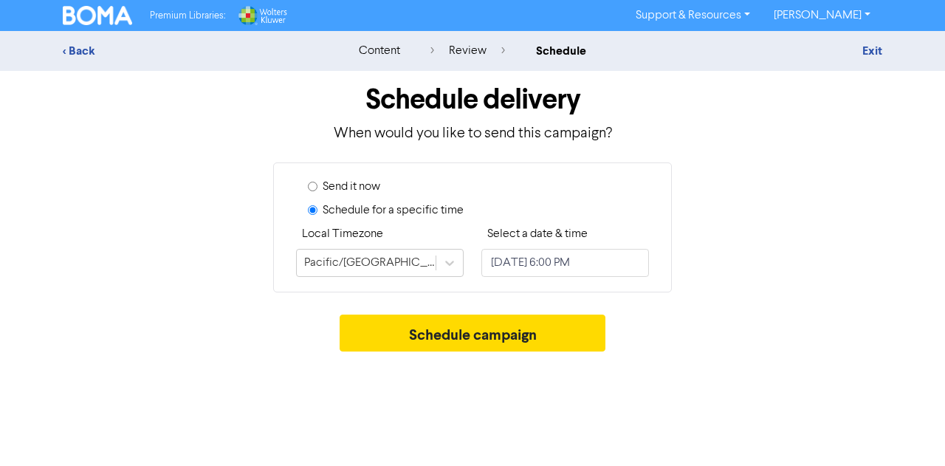
click at [313, 182] on input "Send it now" at bounding box center [313, 187] width 10 height 10
radio input "true"
radio input "false"
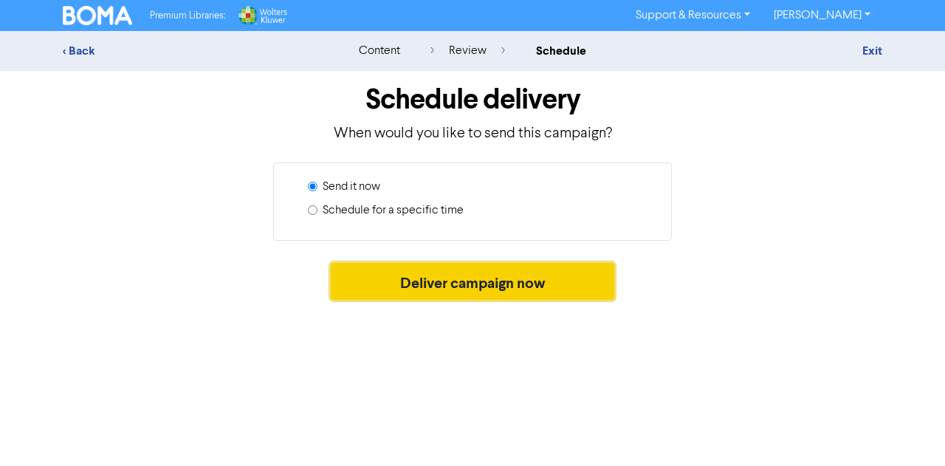
click at [469, 275] on button "Deliver campaign now" at bounding box center [473, 281] width 284 height 37
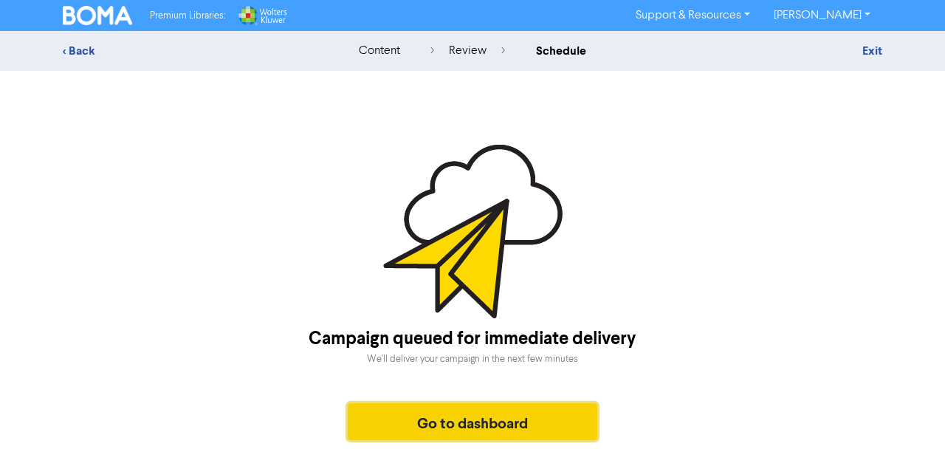
click at [428, 425] on button "Go to dashboard" at bounding box center [473, 421] width 250 height 37
